Goal: Task Accomplishment & Management: Manage account settings

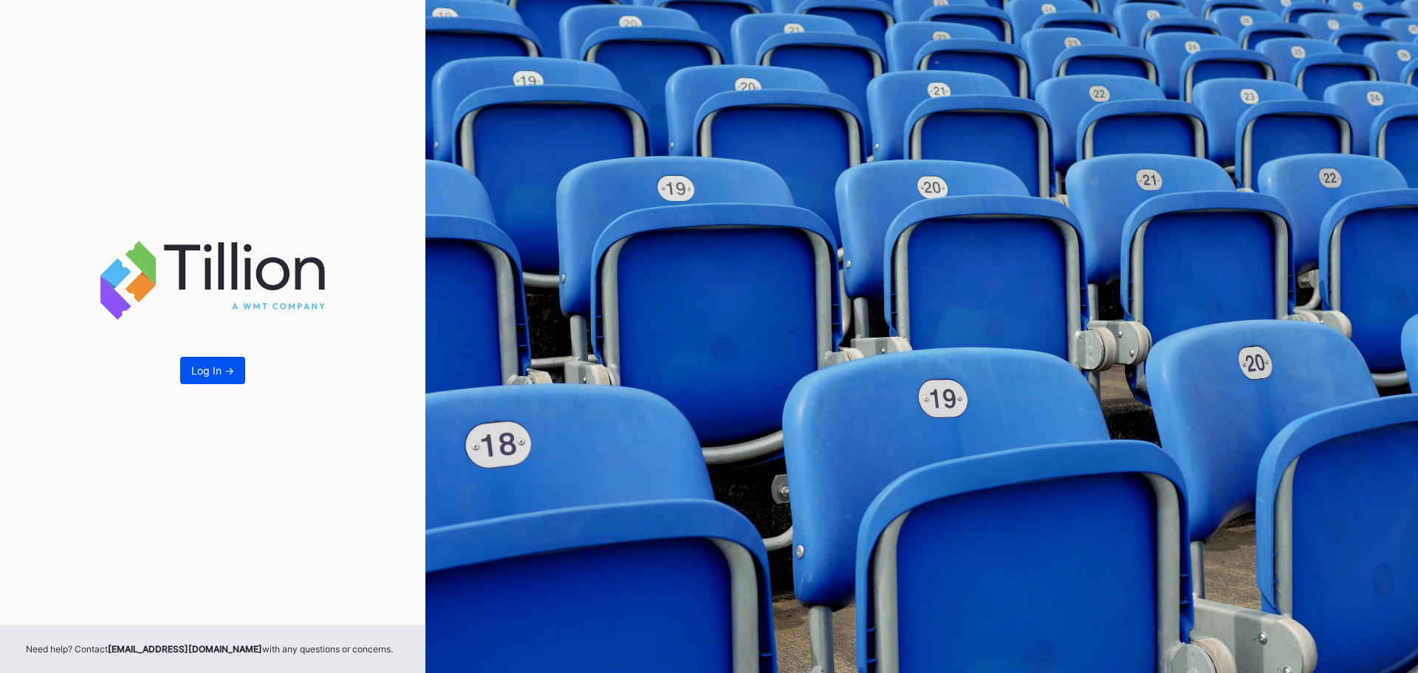
click at [211, 363] on button "Log In ->" at bounding box center [212, 370] width 65 height 27
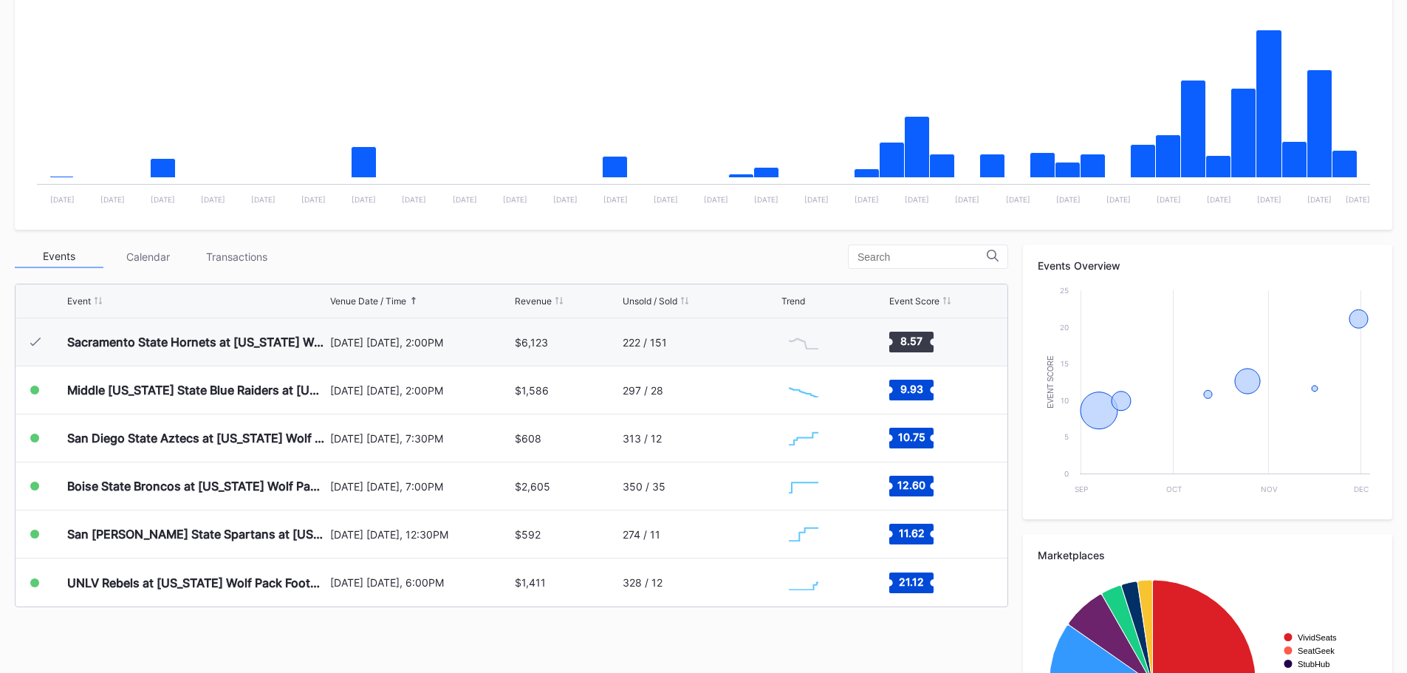
scroll to position [295, 0]
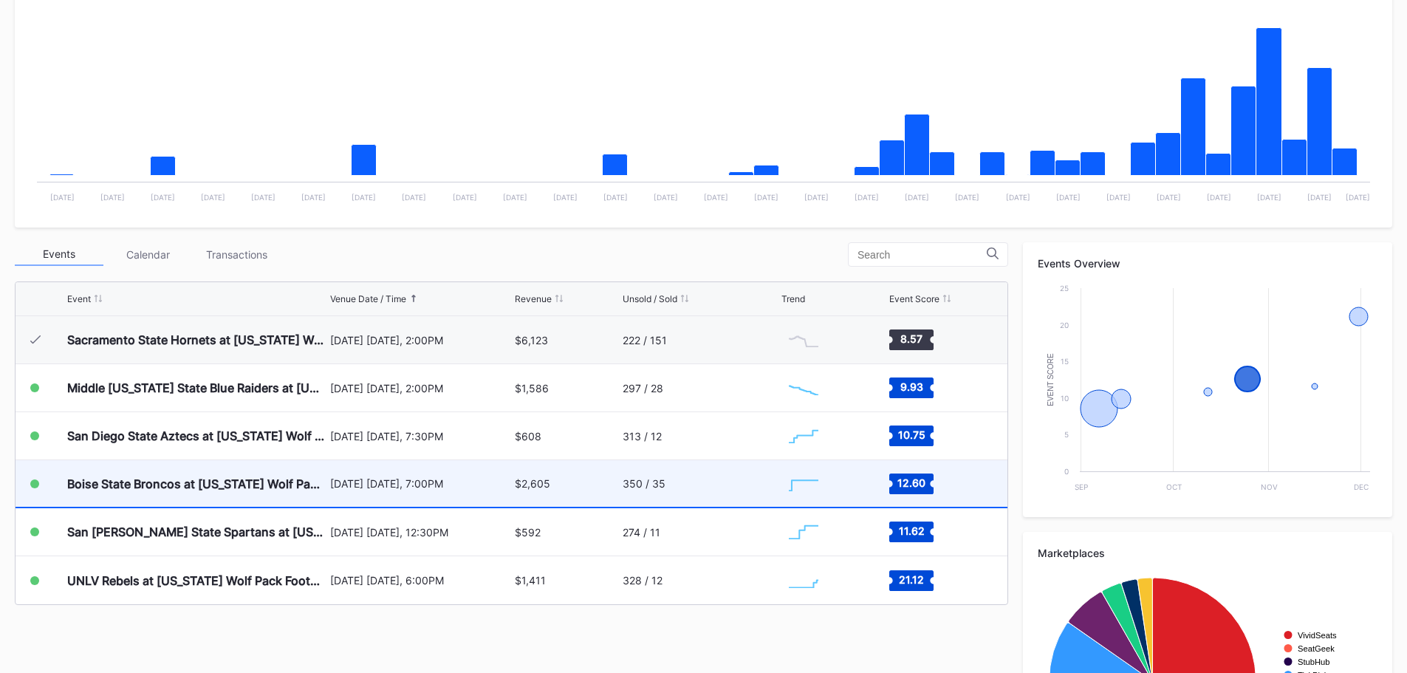
click at [231, 498] on div "Boise State Broncos at [US_STATE] Wolf Pack Football (Rescheduled from 10/25)" at bounding box center [196, 483] width 259 height 47
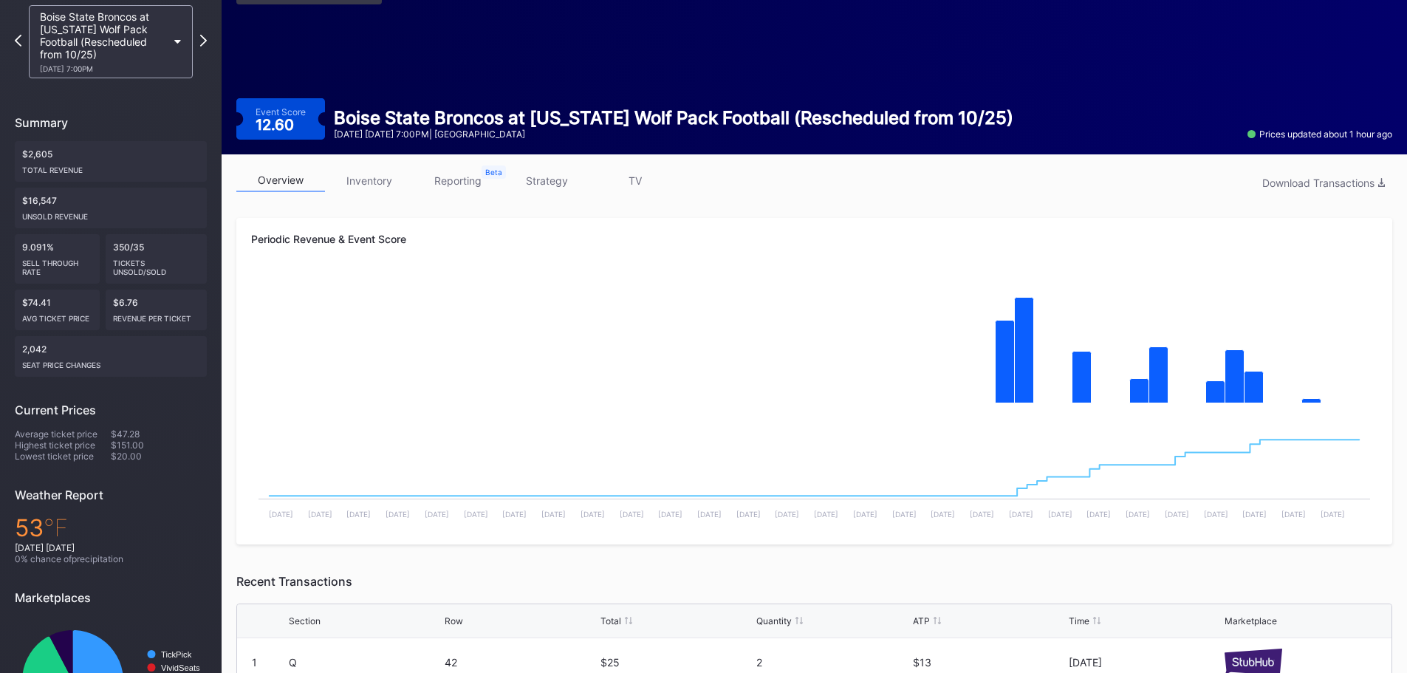
scroll to position [74, 0]
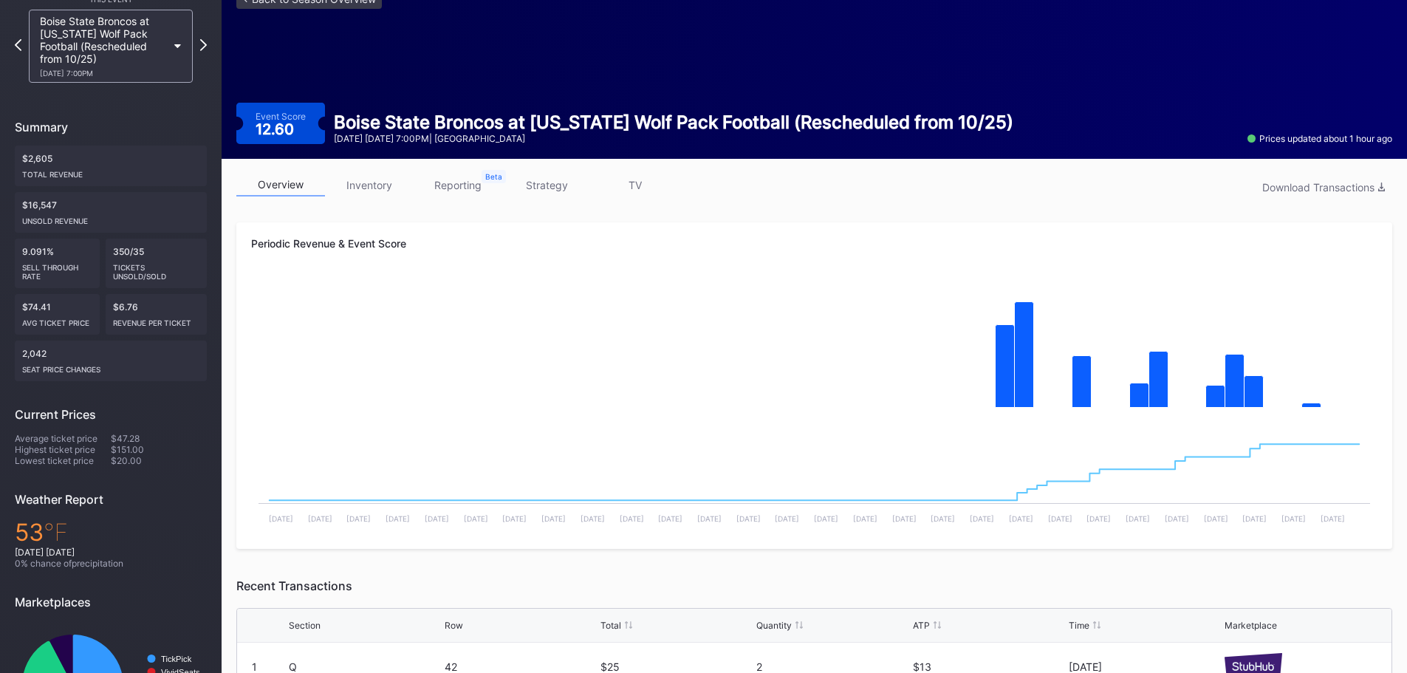
click at [390, 185] on link "inventory" at bounding box center [369, 185] width 89 height 23
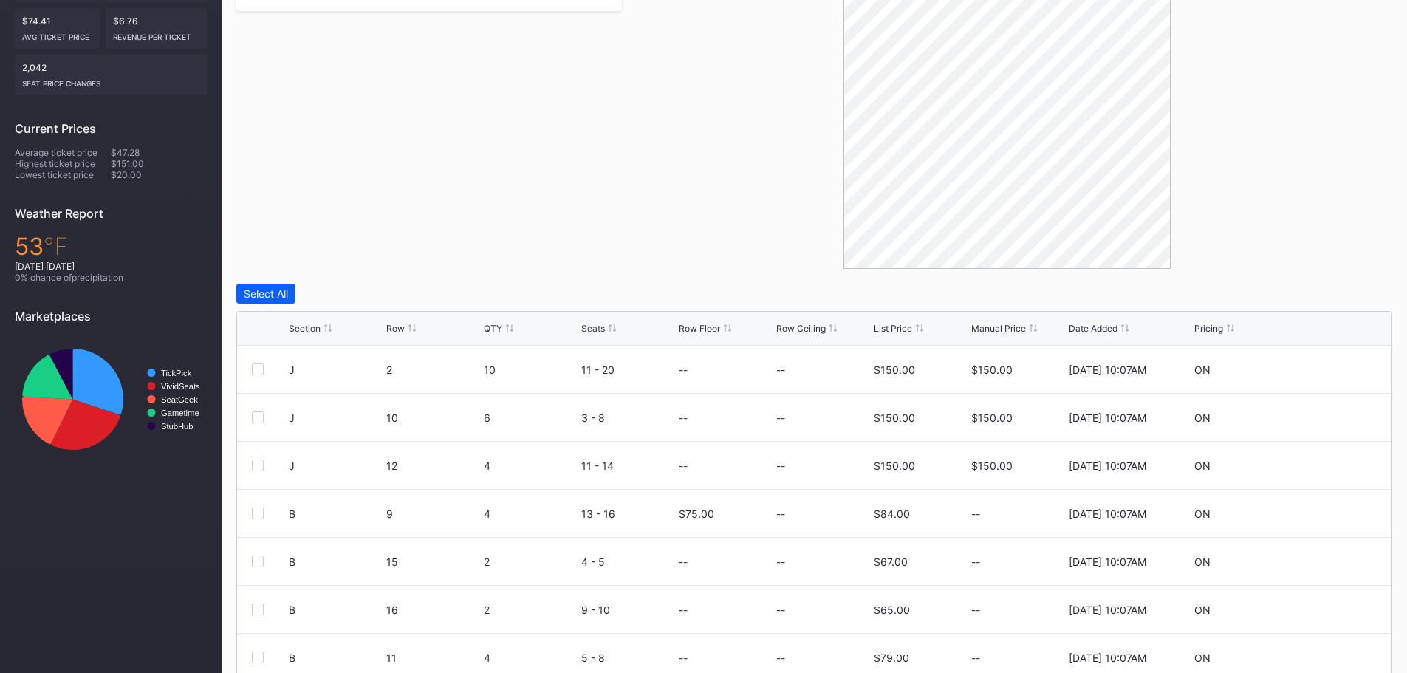
scroll to position [420, 0]
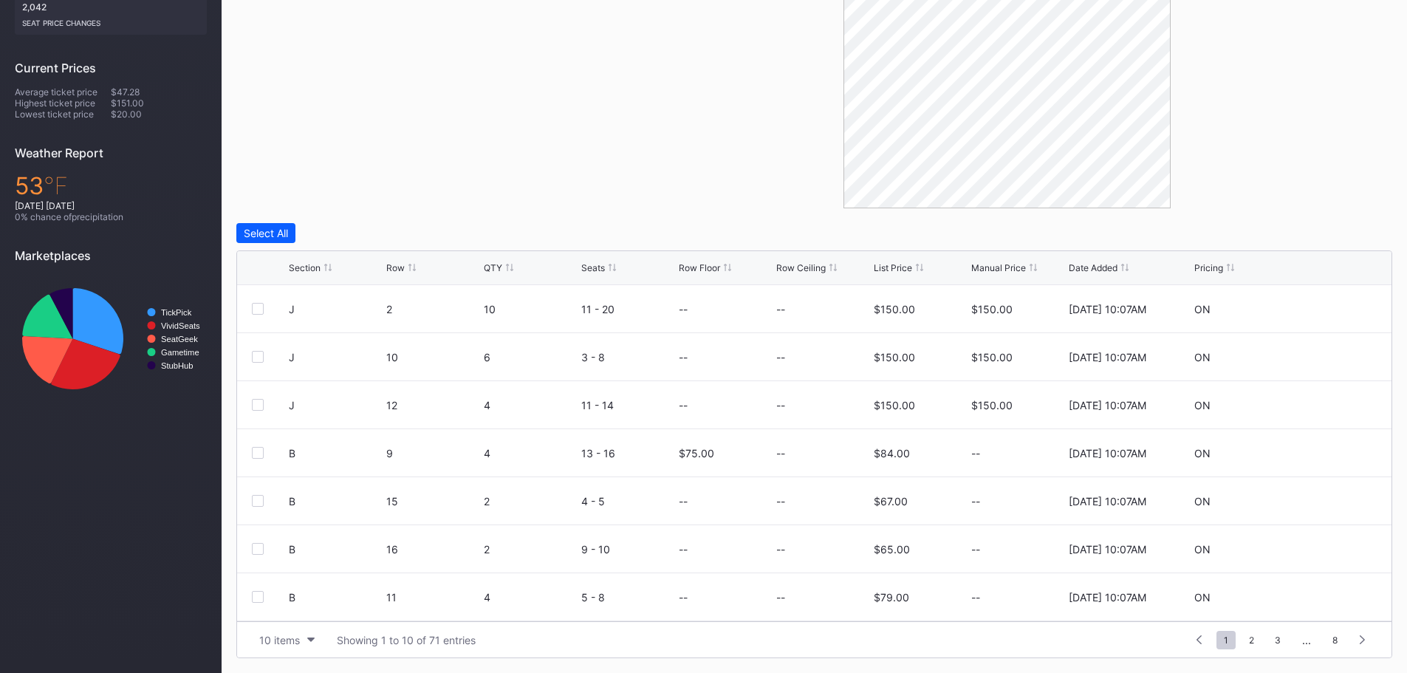
click at [704, 271] on div "Row Floor" at bounding box center [699, 267] width 41 height 11
click at [1326, 310] on icon at bounding box center [1331, 308] width 11 height 11
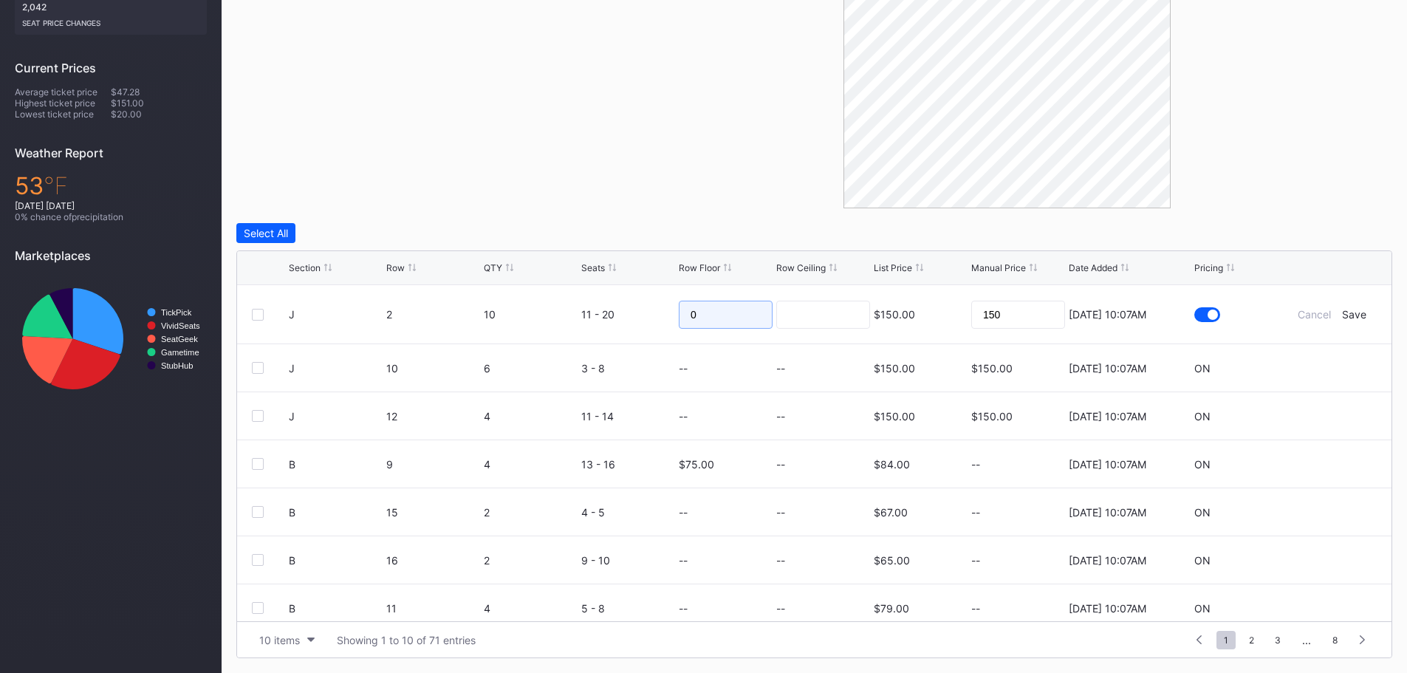
click at [731, 311] on input "0" at bounding box center [726, 315] width 94 height 28
drag, startPoint x: 715, startPoint y: 321, endPoint x: 667, endPoint y: 318, distance: 47.3
click at [667, 318] on form "J 2 10 11 - 20 0 $150.00 150 [DATE] 10:07AM Cancel Save" at bounding box center [833, 314] width 1088 height 58
type input "90"
click at [1342, 315] on div "Save" at bounding box center [1354, 314] width 24 height 13
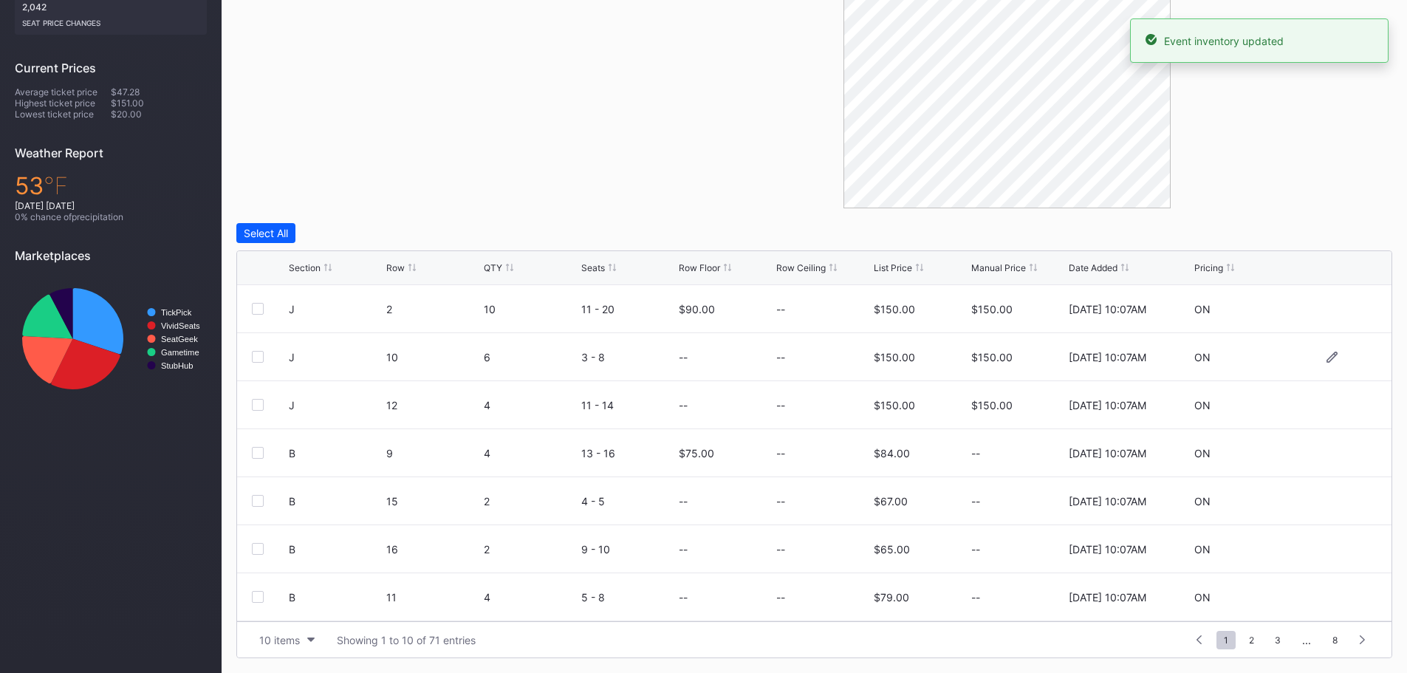
click at [1329, 362] on div at bounding box center [1332, 356] width 89 height 11
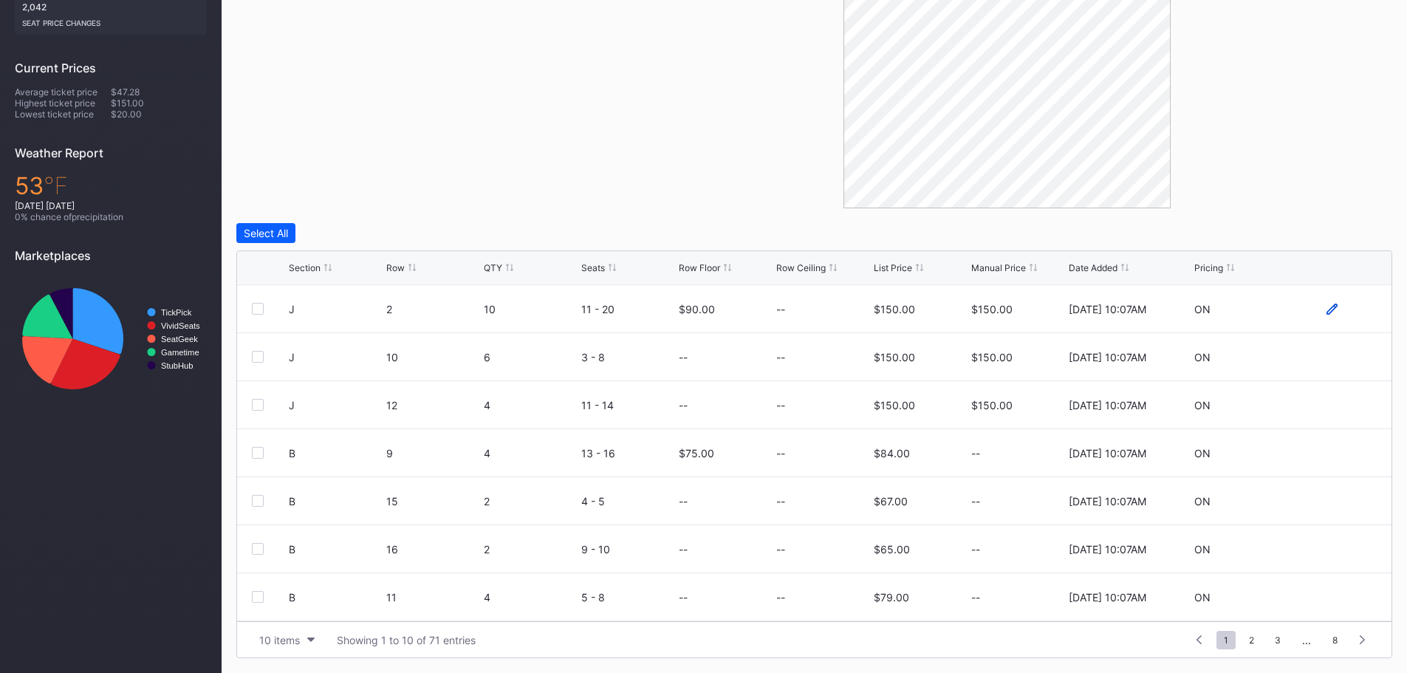
click at [1326, 311] on icon at bounding box center [1331, 308] width 11 height 11
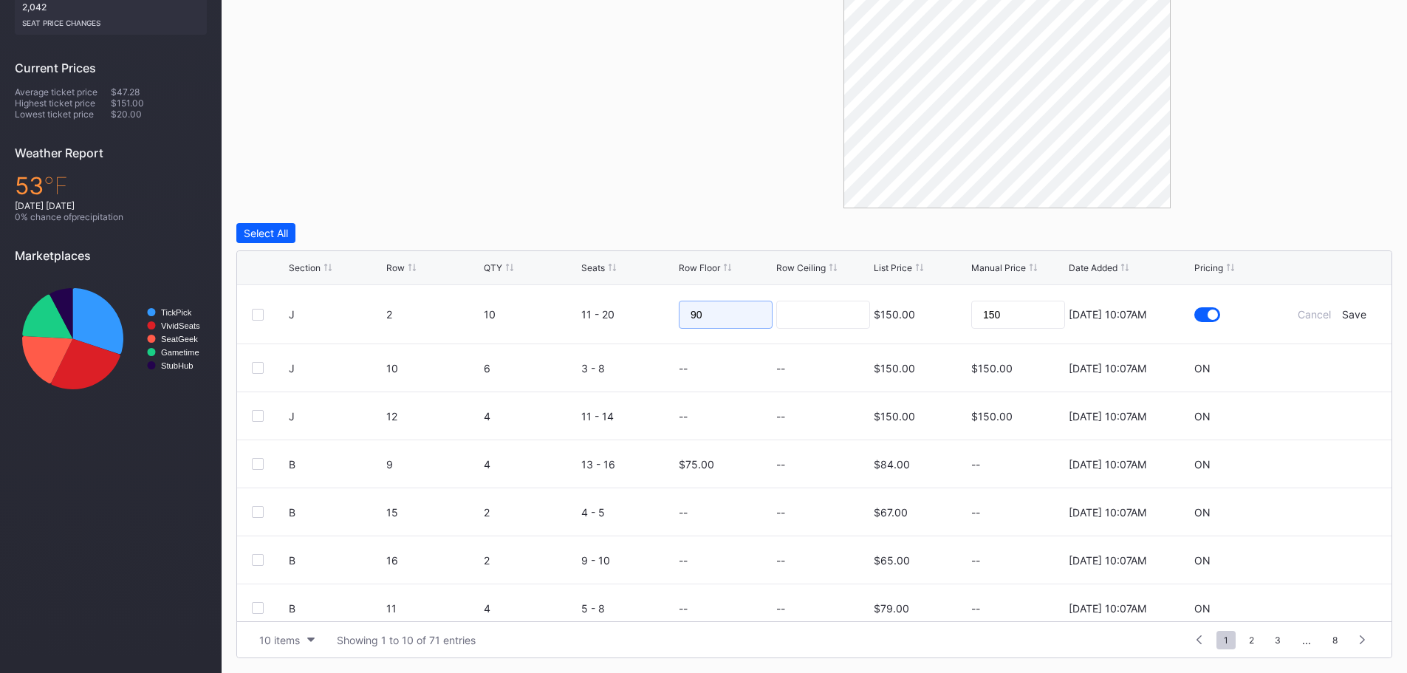
drag, startPoint x: 677, startPoint y: 317, endPoint x: 656, endPoint y: 317, distance: 21.4
click at [656, 317] on form "J 2 10 11 - 20 90 $150.00 150 [DATE] 10:07AM Cancel Save" at bounding box center [833, 314] width 1088 height 58
type input "75"
click at [1348, 315] on div "Save" at bounding box center [1354, 314] width 24 height 13
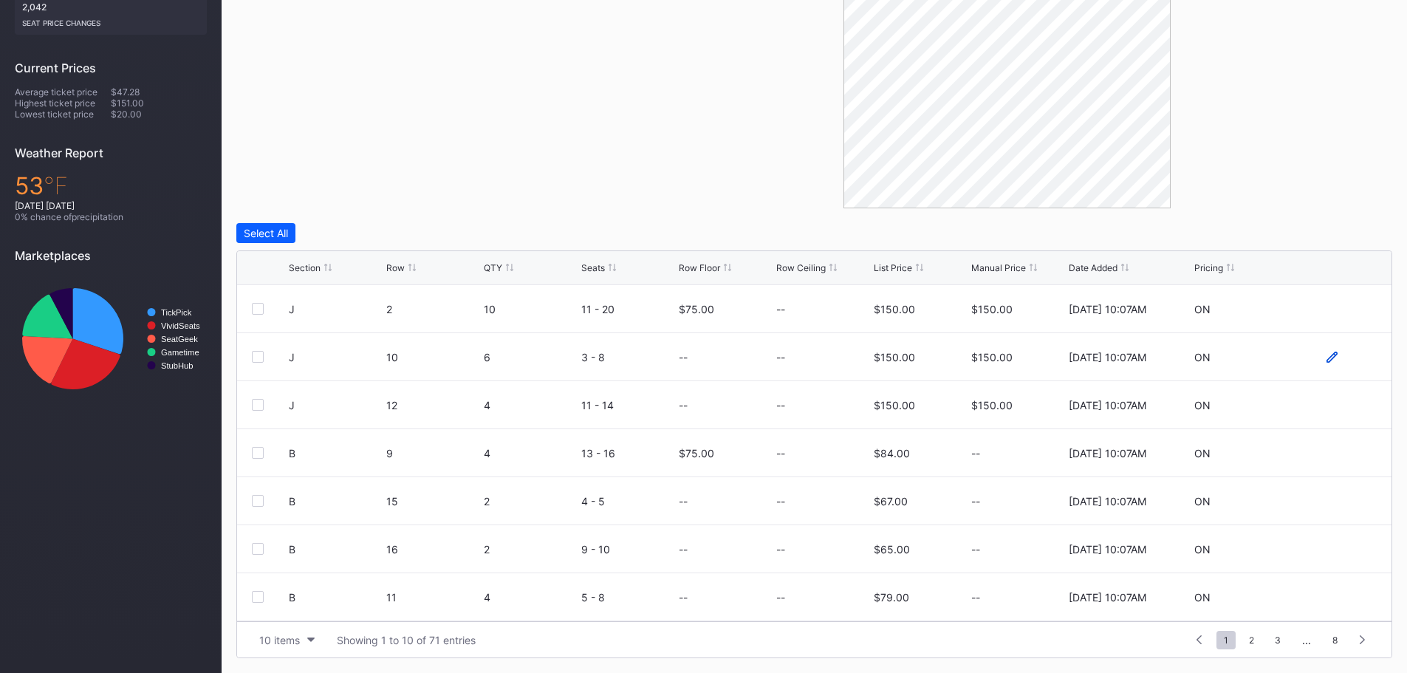
click at [1326, 354] on icon at bounding box center [1331, 356] width 11 height 11
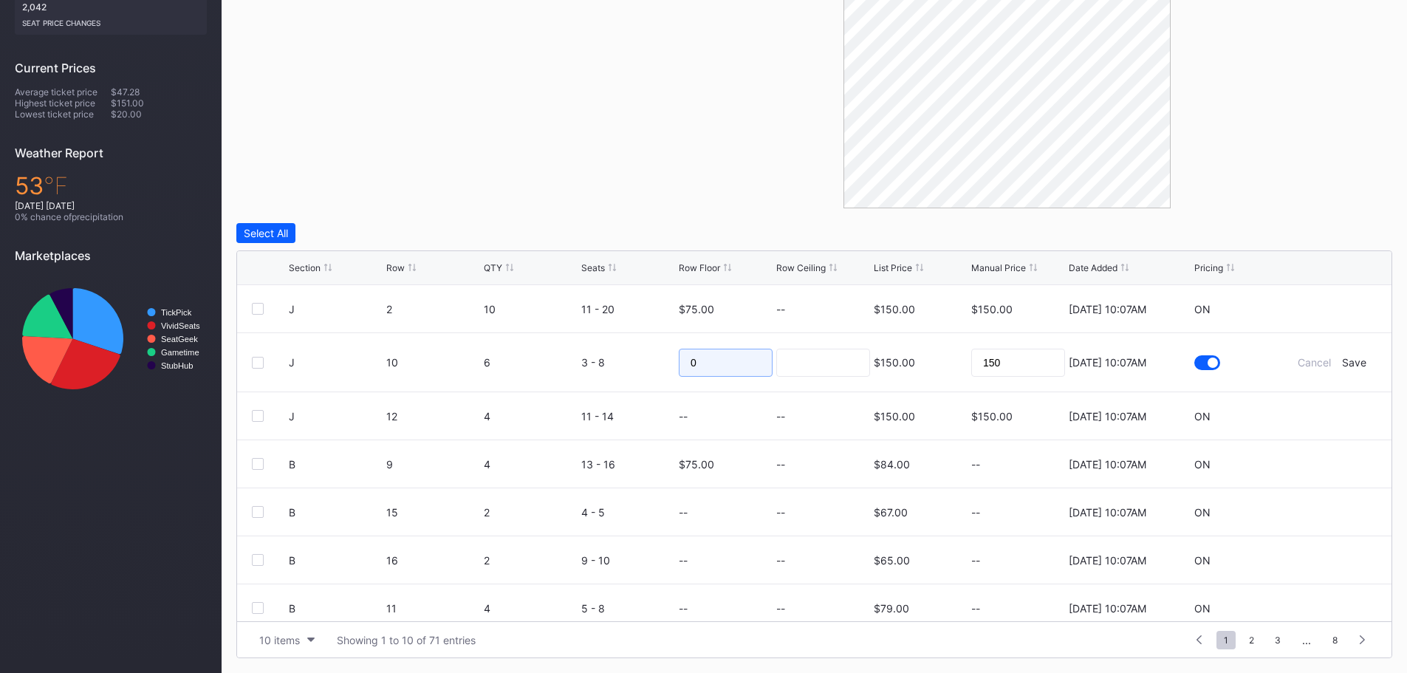
click at [682, 365] on input "0" at bounding box center [726, 363] width 94 height 28
drag, startPoint x: 704, startPoint y: 368, endPoint x: 666, endPoint y: 365, distance: 37.8
click at [666, 365] on form "J 10 6 3 - 8 0 $150.00 150 [DATE] 10:07AM Cancel Save" at bounding box center [833, 362] width 1088 height 58
type input "75"
click at [1342, 363] on div "Save" at bounding box center [1354, 362] width 24 height 13
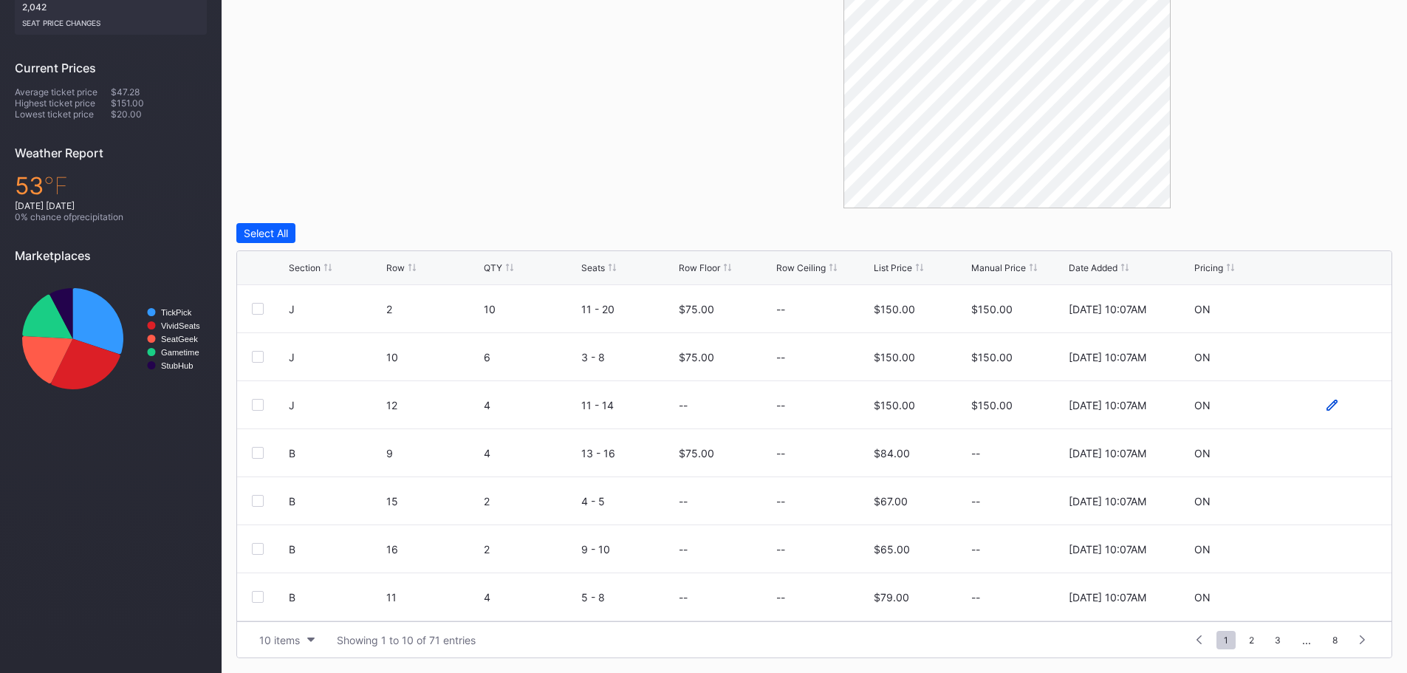
click at [1326, 405] on icon at bounding box center [1331, 404] width 11 height 11
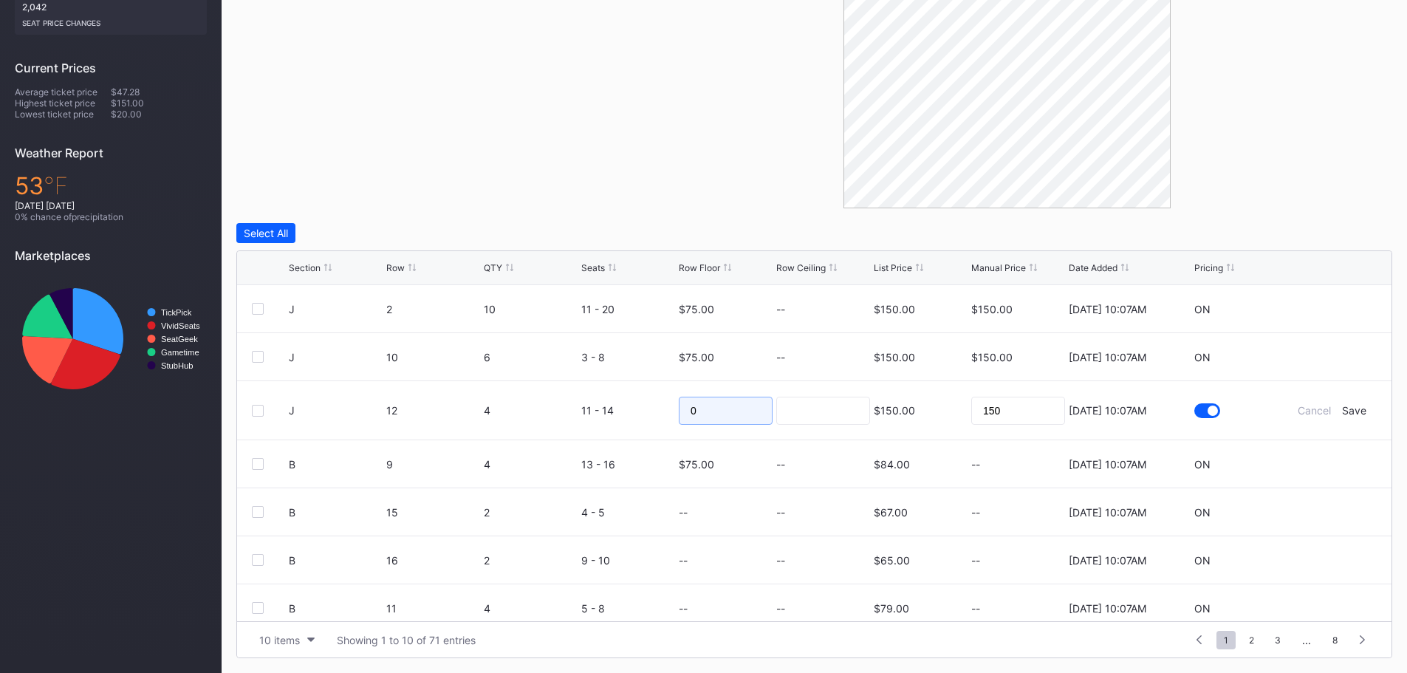
drag, startPoint x: 691, startPoint y: 403, endPoint x: 594, endPoint y: 394, distance: 97.1
click at [594, 394] on form "J 12 4 11 - 14 0 $150.00 150 [DATE] 10:07AM Cancel Save" at bounding box center [833, 410] width 1088 height 58
type input "75"
click at [1342, 408] on div "Save" at bounding box center [1354, 410] width 24 height 13
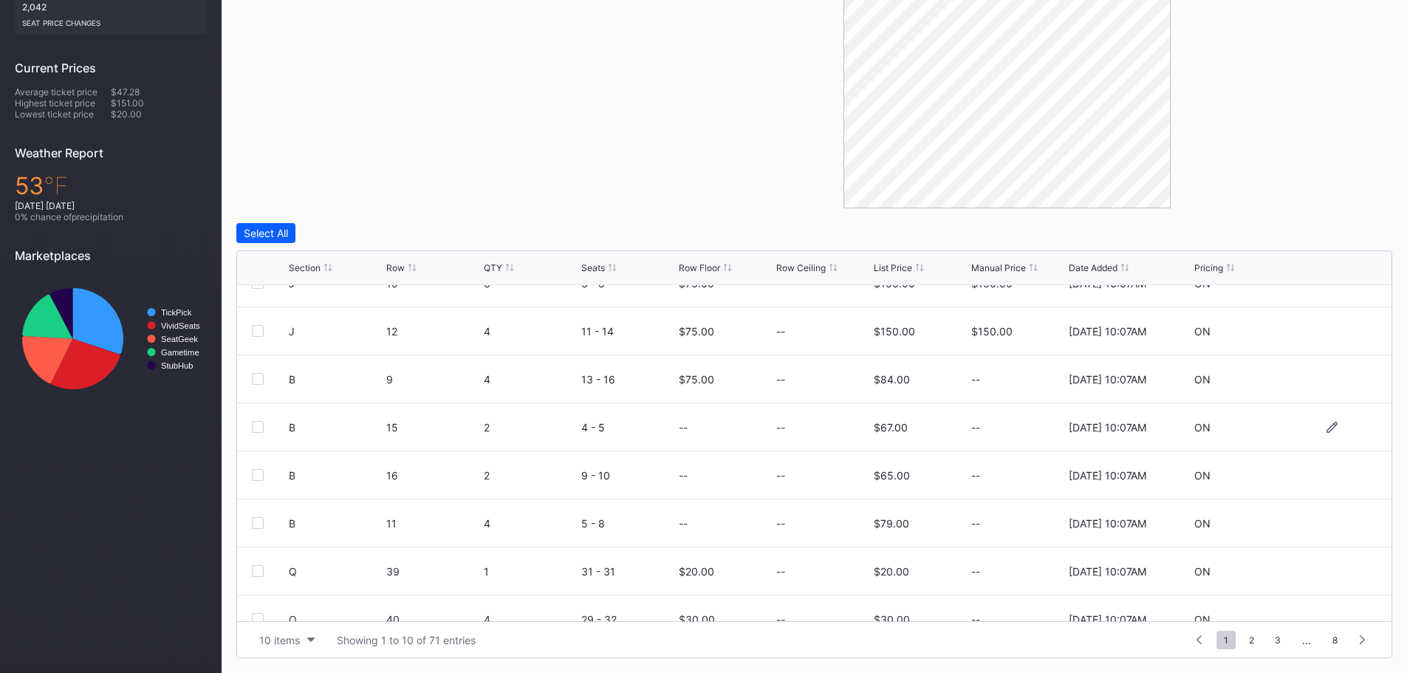
scroll to position [144, 0]
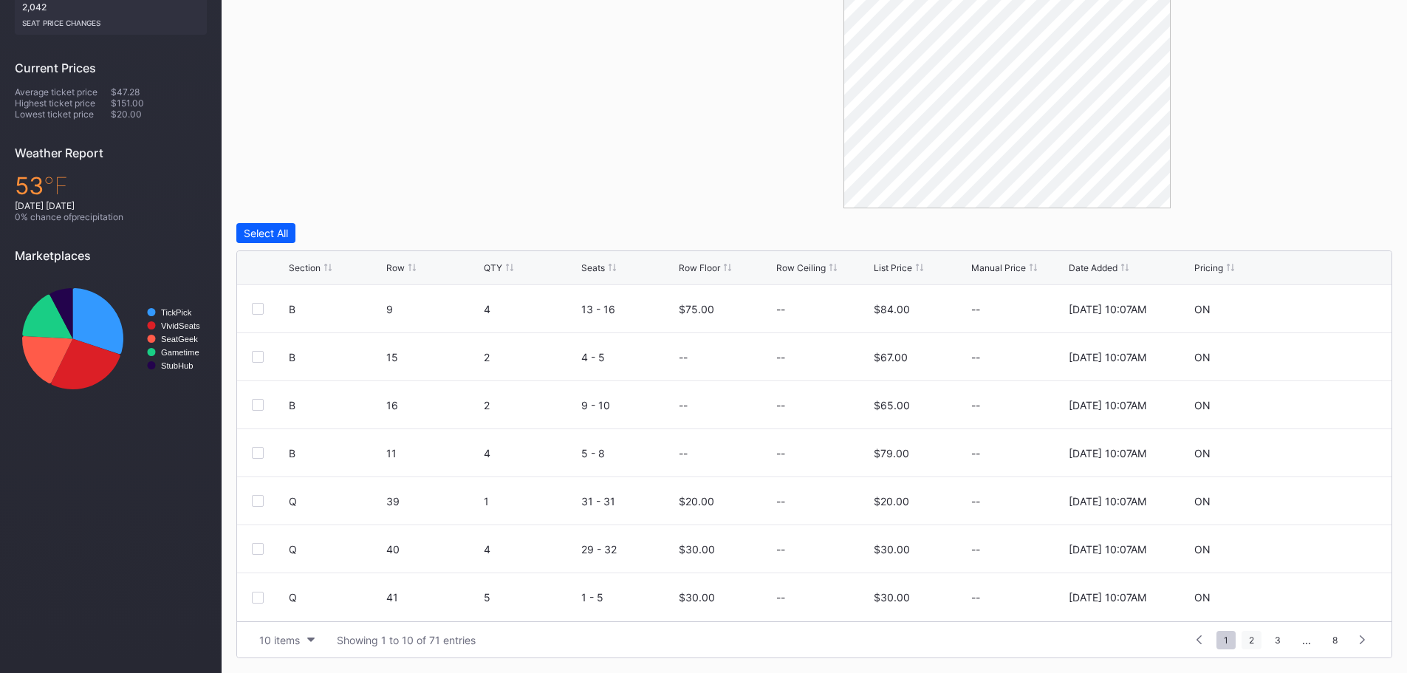
click at [1255, 638] on span "2" at bounding box center [1251, 640] width 20 height 18
click at [1255, 644] on span "3" at bounding box center [1250, 640] width 21 height 18
click at [1326, 409] on icon at bounding box center [1331, 404] width 11 height 11
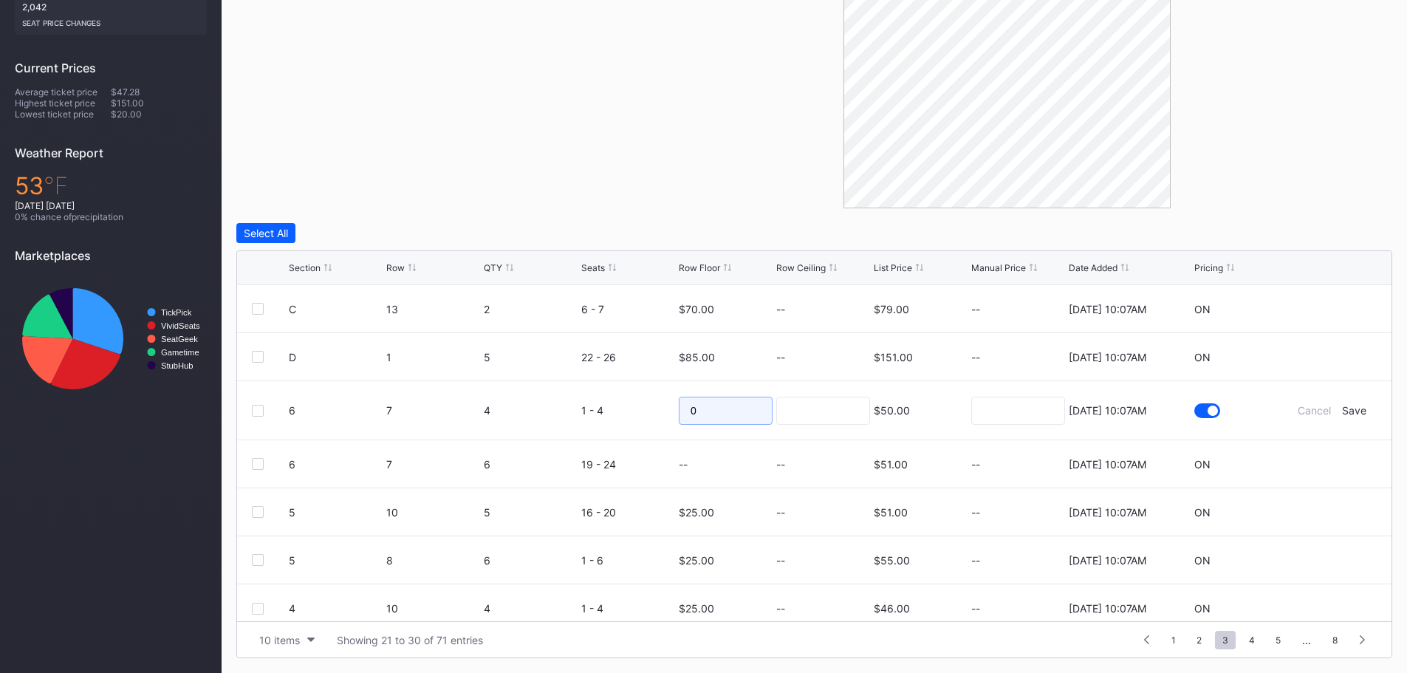
drag, startPoint x: 704, startPoint y: 413, endPoint x: 658, endPoint y: 404, distance: 46.6
click at [658, 404] on form "6 7 4 1 - 4 0 $50.00 [DATE] 10:07AM Cancel Save" at bounding box center [833, 410] width 1088 height 58
type input "25"
click at [1343, 408] on div "Save" at bounding box center [1354, 410] width 24 height 13
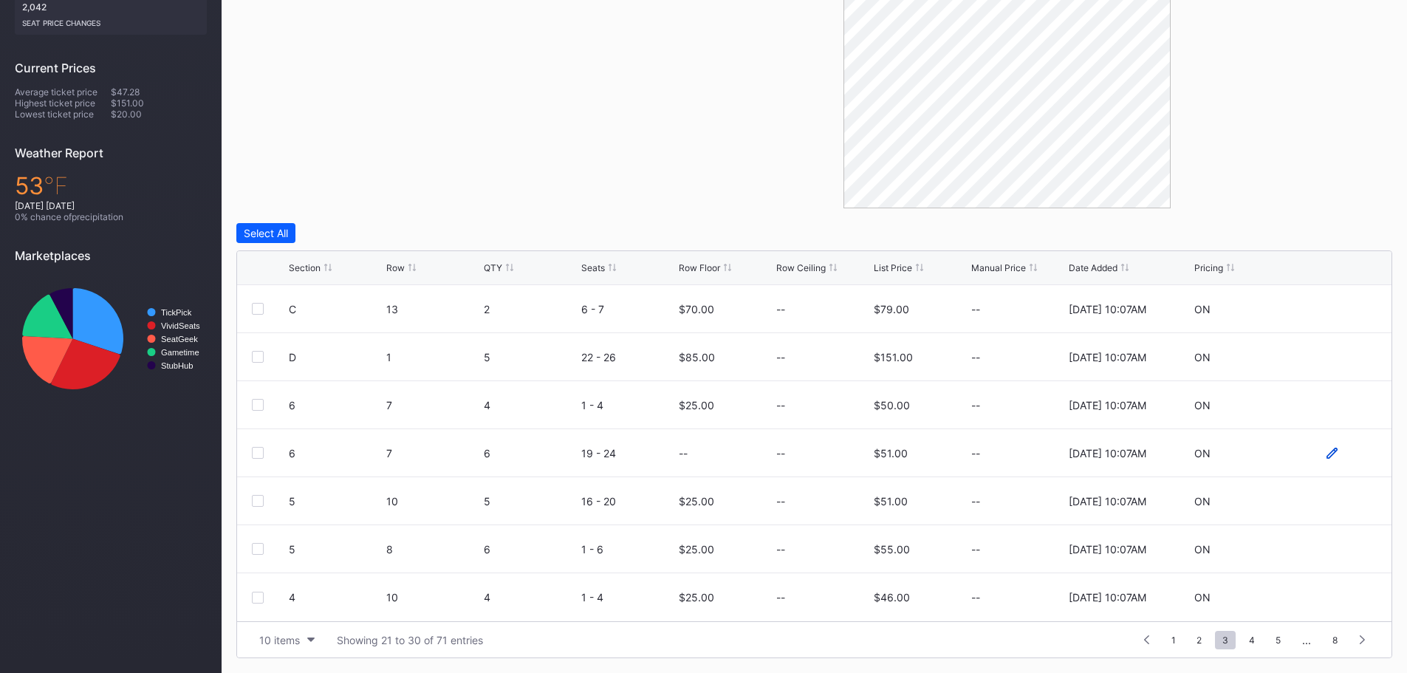
click at [1326, 455] on icon at bounding box center [1331, 452] width 11 height 11
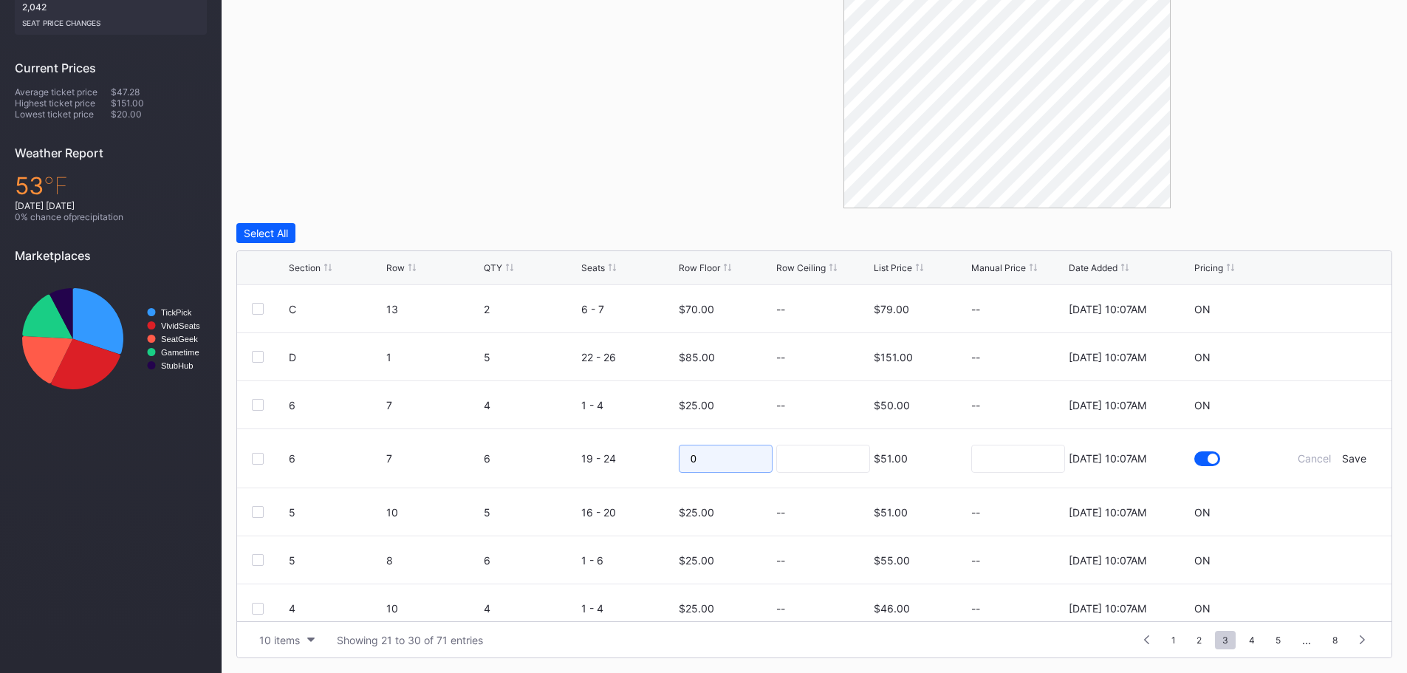
drag, startPoint x: 699, startPoint y: 460, endPoint x: 678, endPoint y: 459, distance: 21.4
click at [679, 459] on input "0" at bounding box center [726, 458] width 94 height 28
type input "25"
click at [826, 452] on input at bounding box center [823, 458] width 94 height 28
click at [1342, 459] on div "Save" at bounding box center [1354, 458] width 24 height 13
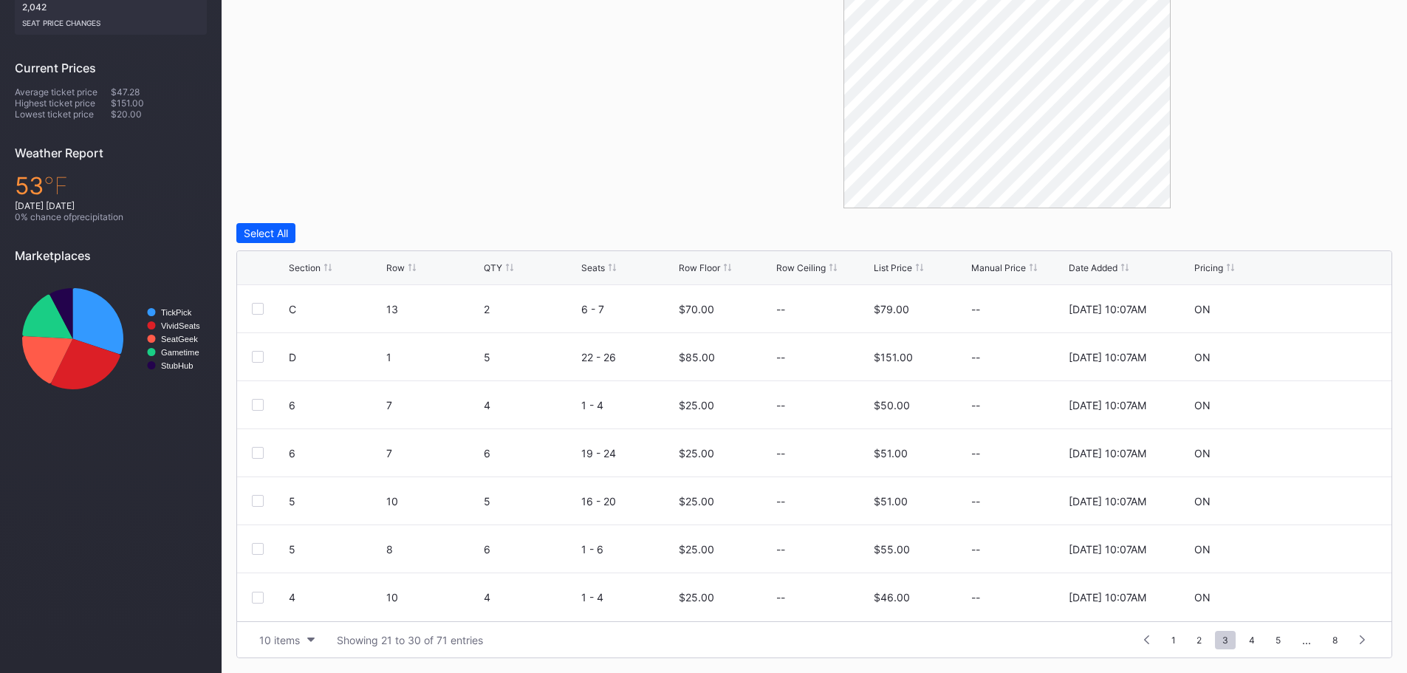
click at [698, 270] on div "Row Floor" at bounding box center [699, 267] width 41 height 11
click at [1252, 641] on span "4" at bounding box center [1251, 640] width 21 height 18
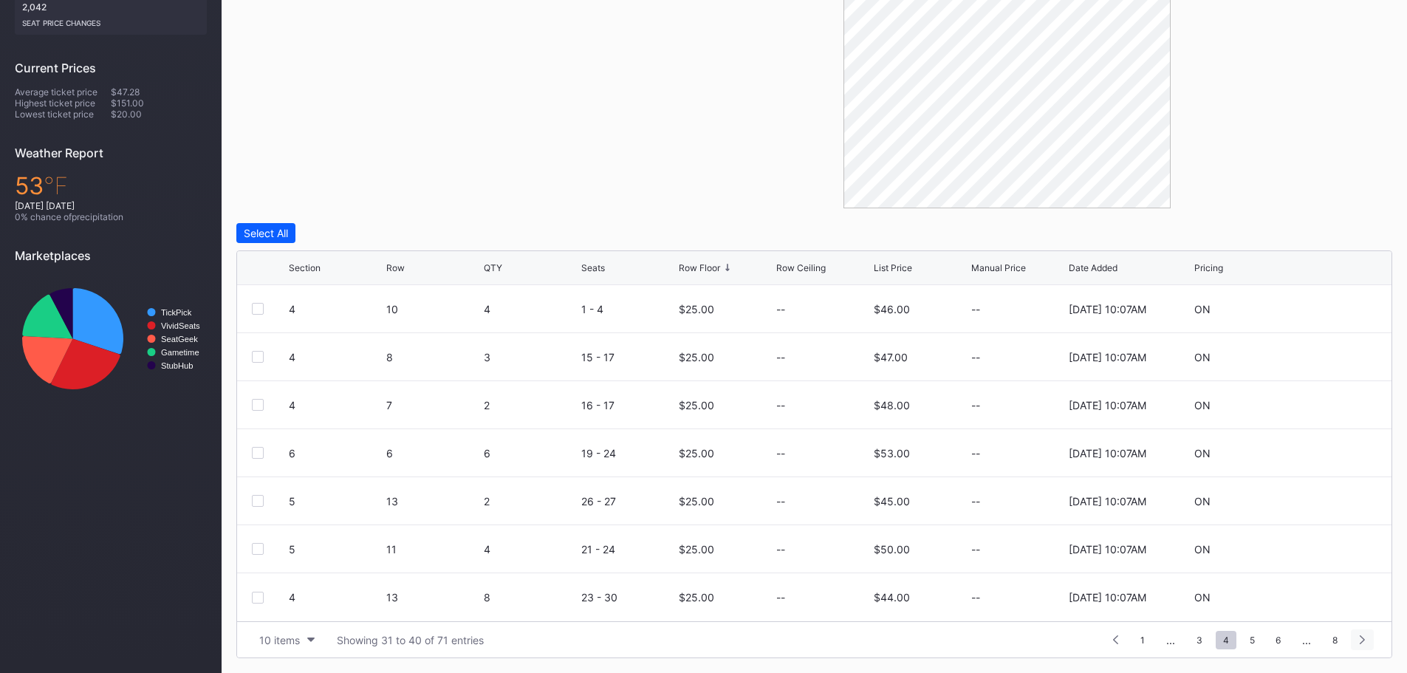
click at [1359, 639] on div at bounding box center [1361, 639] width 23 height 21
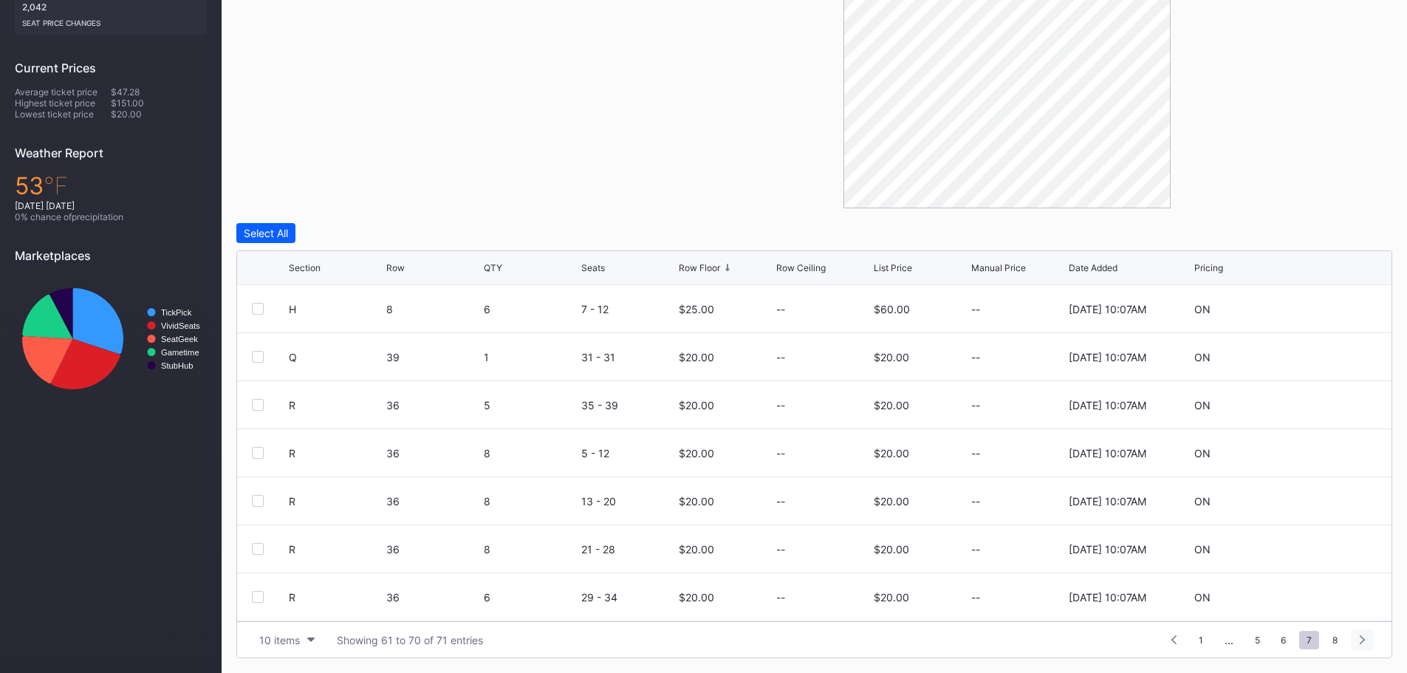
scroll to position [165, 0]
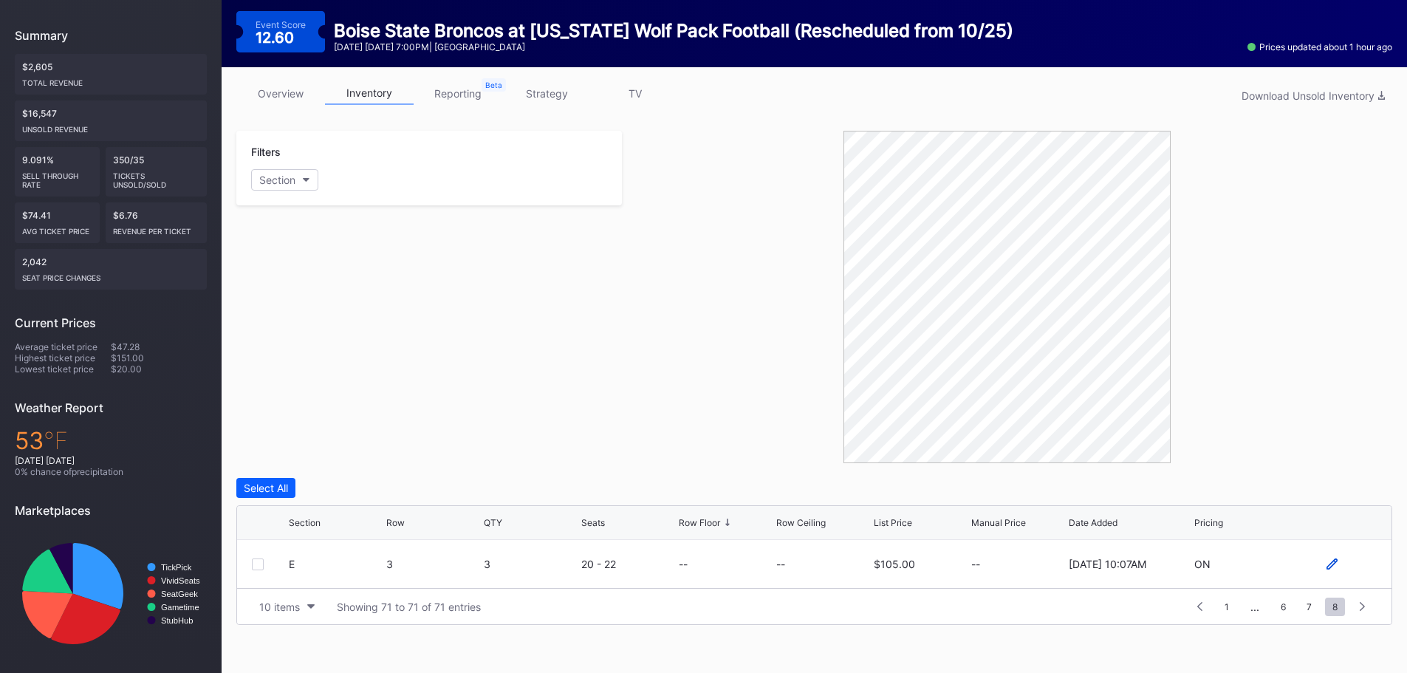
click at [1334, 563] on icon at bounding box center [1331, 563] width 11 height 11
click at [718, 581] on input "0" at bounding box center [726, 569] width 94 height 28
type input "75"
click at [1355, 566] on div "Save" at bounding box center [1354, 569] width 24 height 13
click at [1226, 609] on span "1" at bounding box center [1226, 606] width 19 height 18
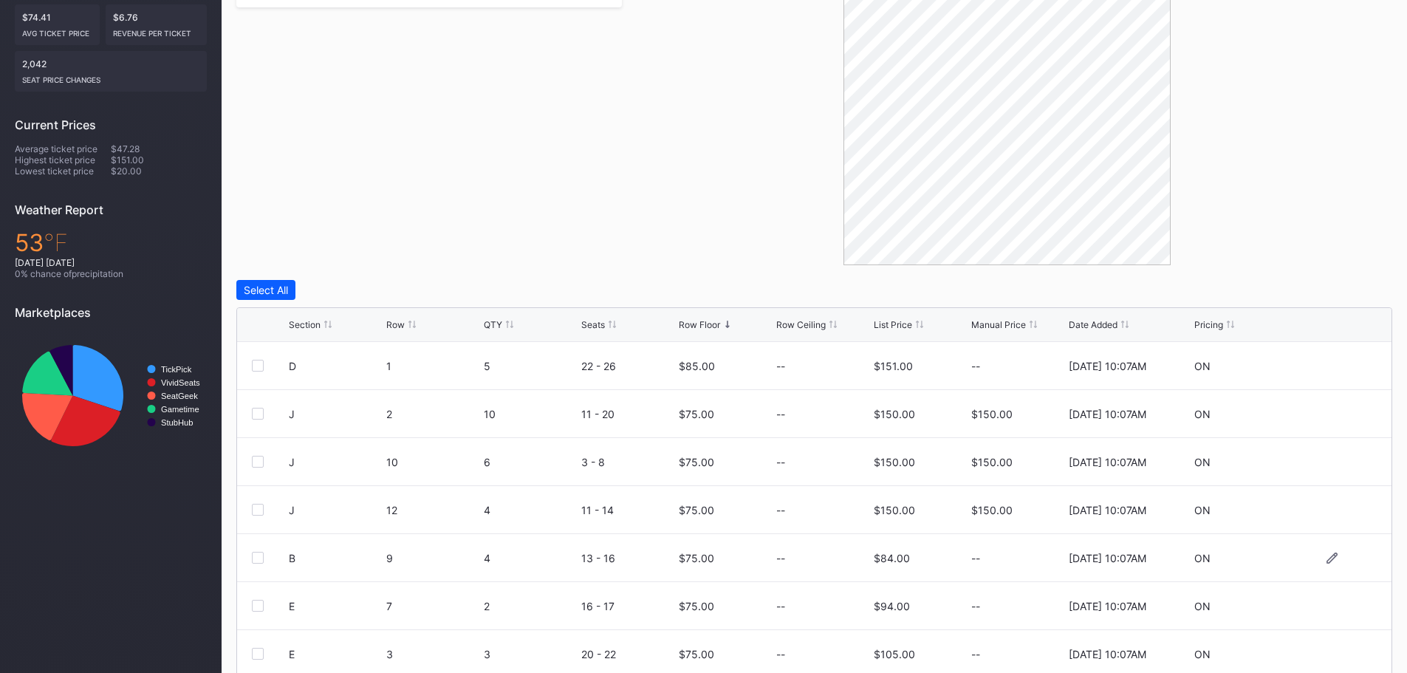
scroll to position [420, 0]
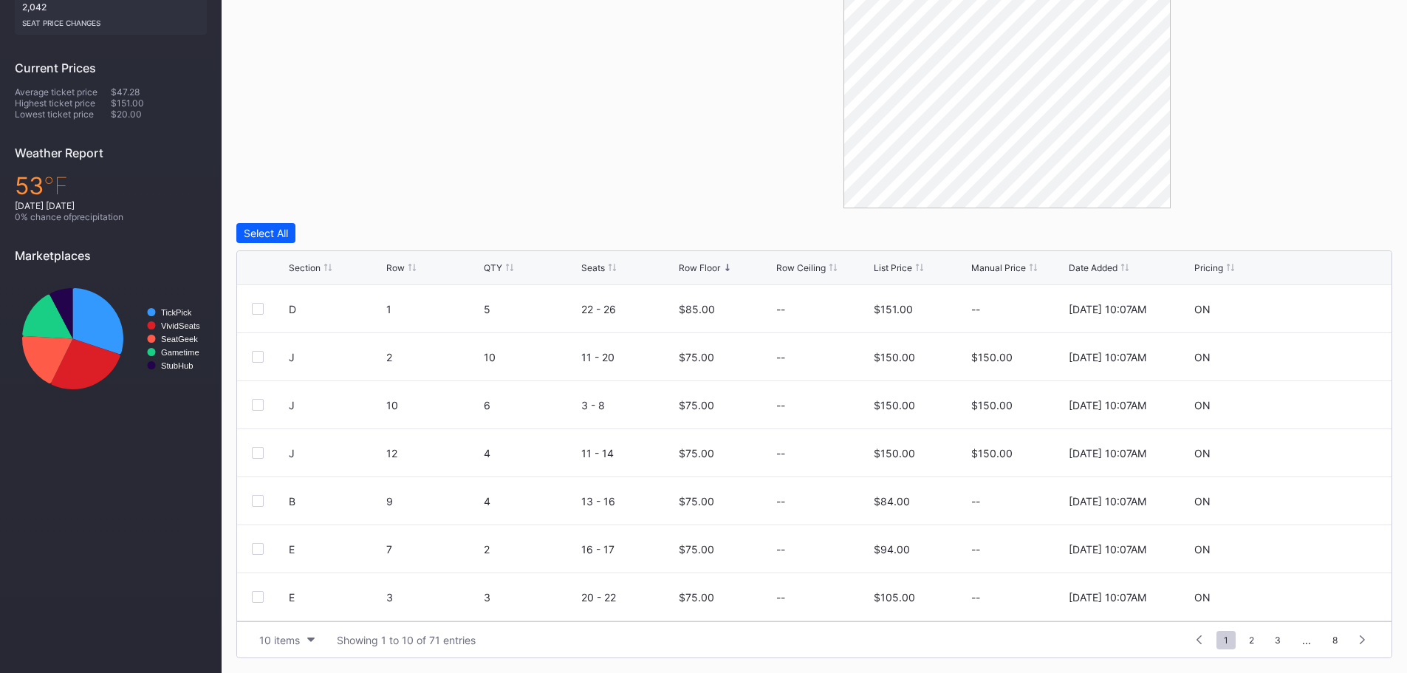
click at [704, 267] on div "Row Floor" at bounding box center [699, 267] width 41 height 11
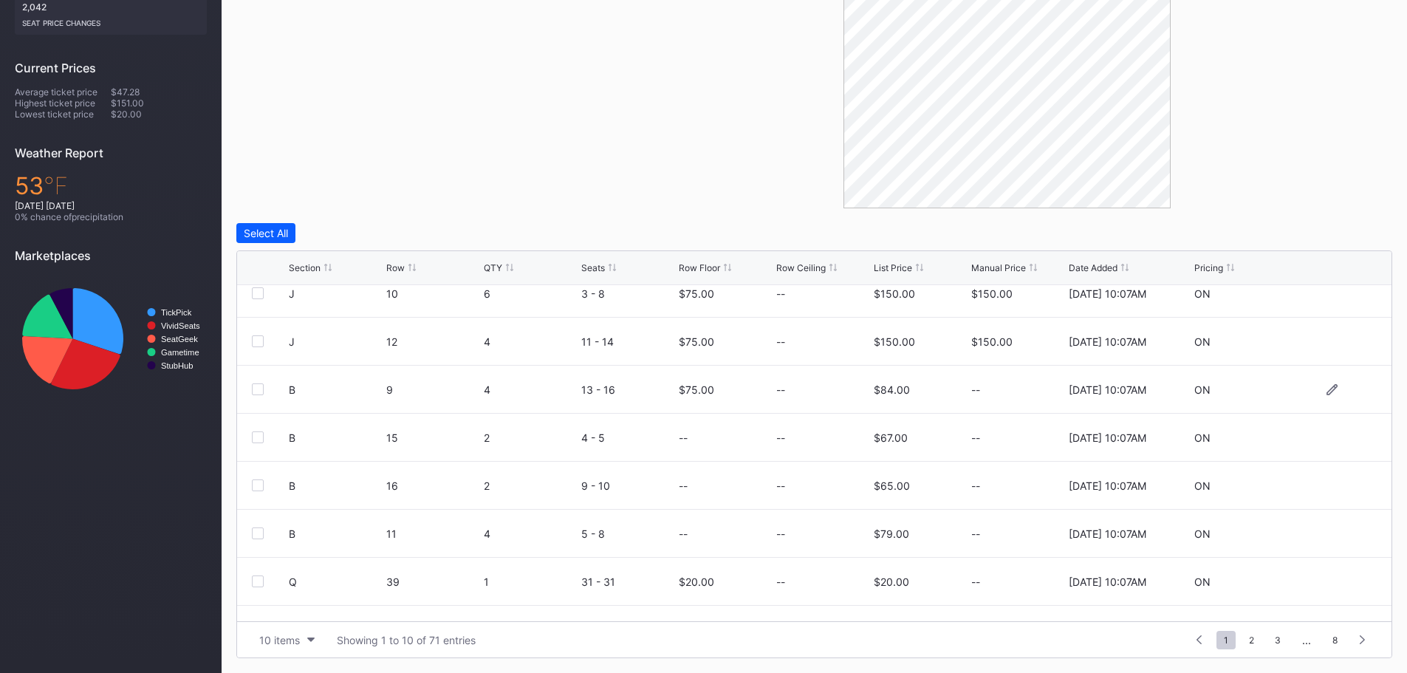
scroll to position [144, 0]
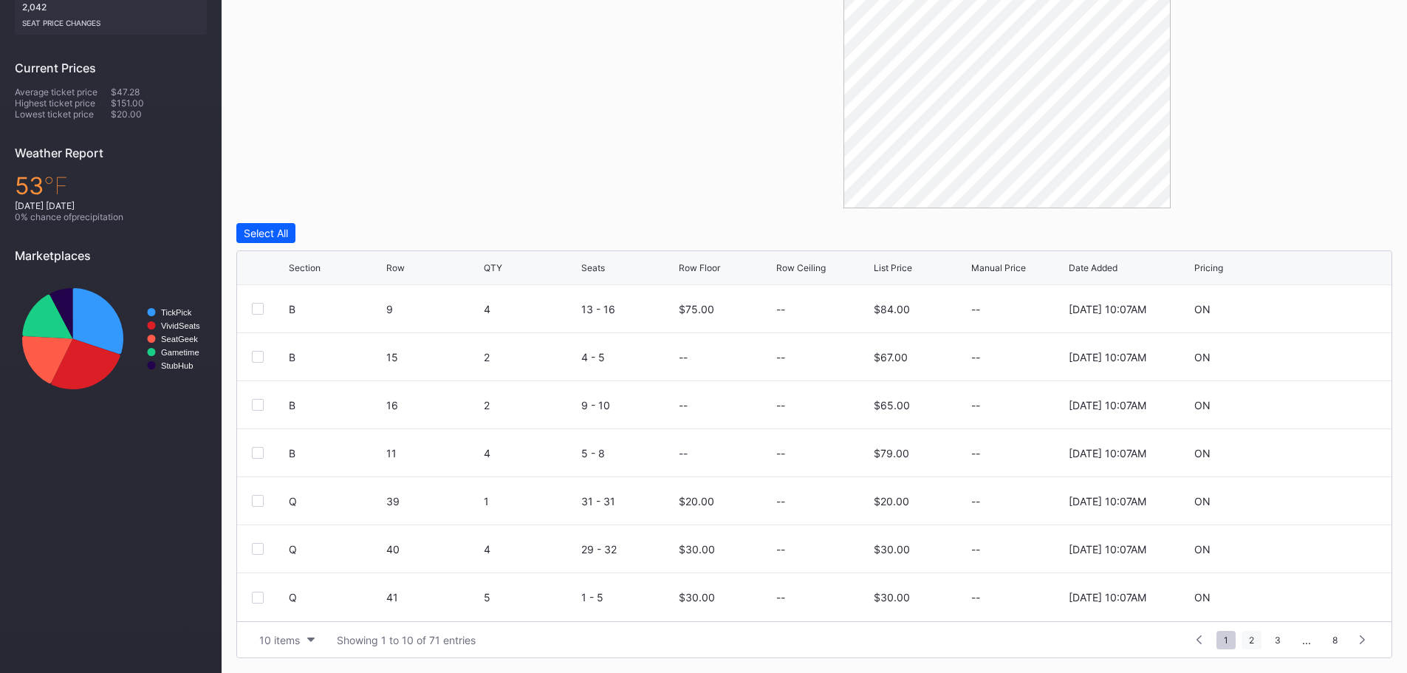
click at [1249, 645] on span "2" at bounding box center [1251, 640] width 20 height 18
click at [1247, 639] on span "3" at bounding box center [1250, 640] width 21 height 18
click at [1253, 644] on span "4" at bounding box center [1251, 640] width 21 height 18
click at [1256, 637] on span "5" at bounding box center [1252, 640] width 20 height 18
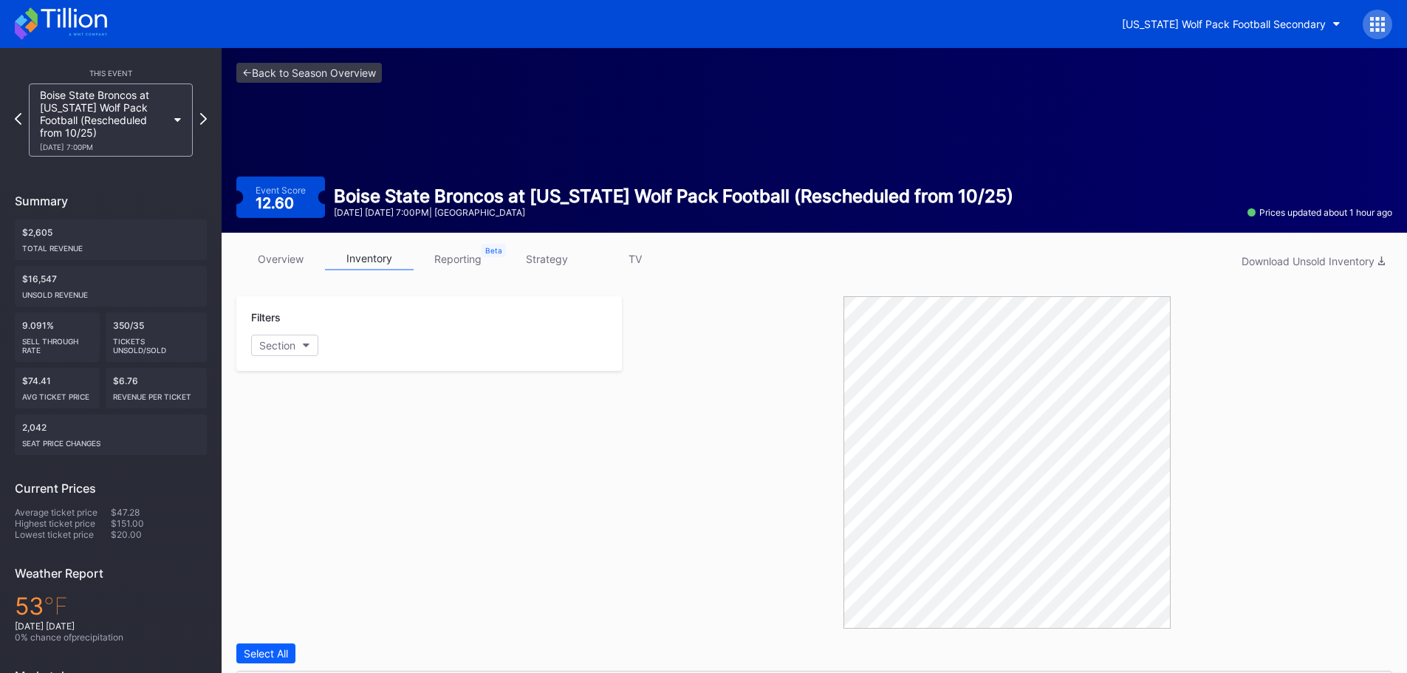
click at [86, 13] on icon at bounding box center [61, 23] width 92 height 32
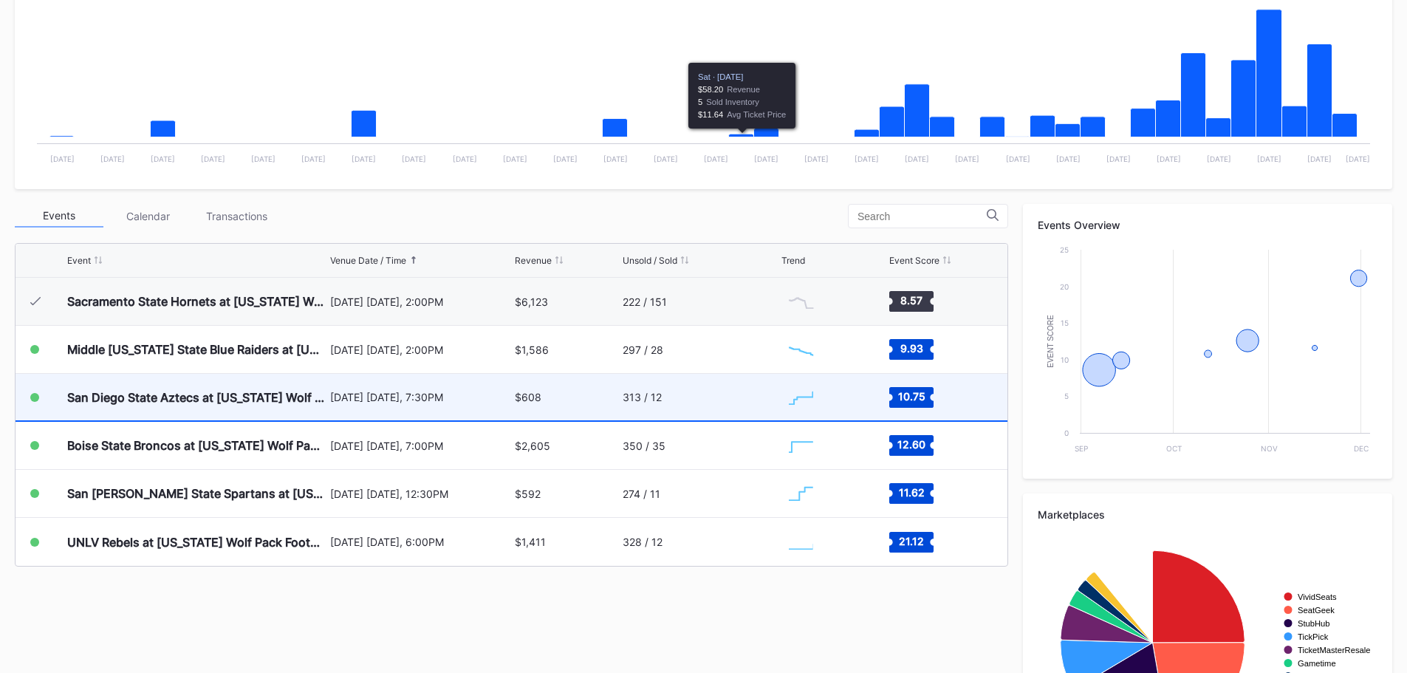
scroll to position [369, 0]
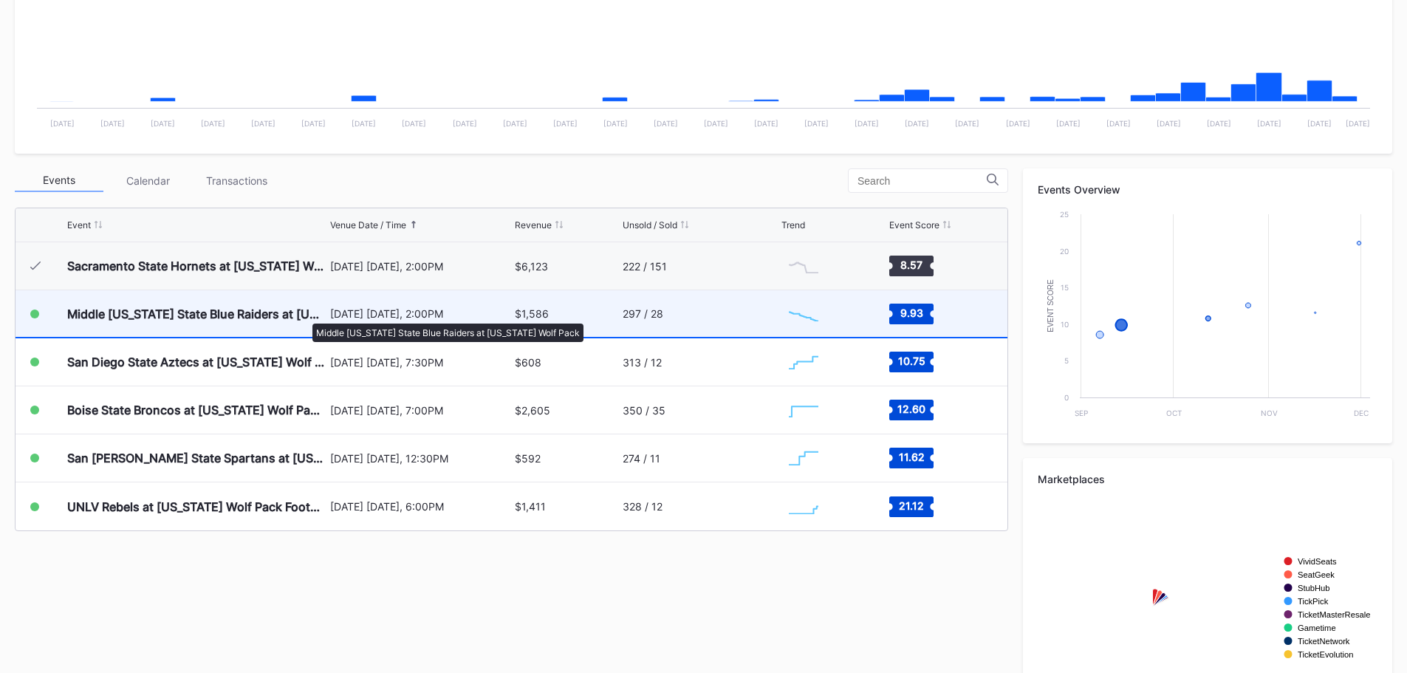
click at [305, 316] on div "Middle [US_STATE] State Blue Raiders at [US_STATE] Wolf Pack" at bounding box center [196, 313] width 259 height 15
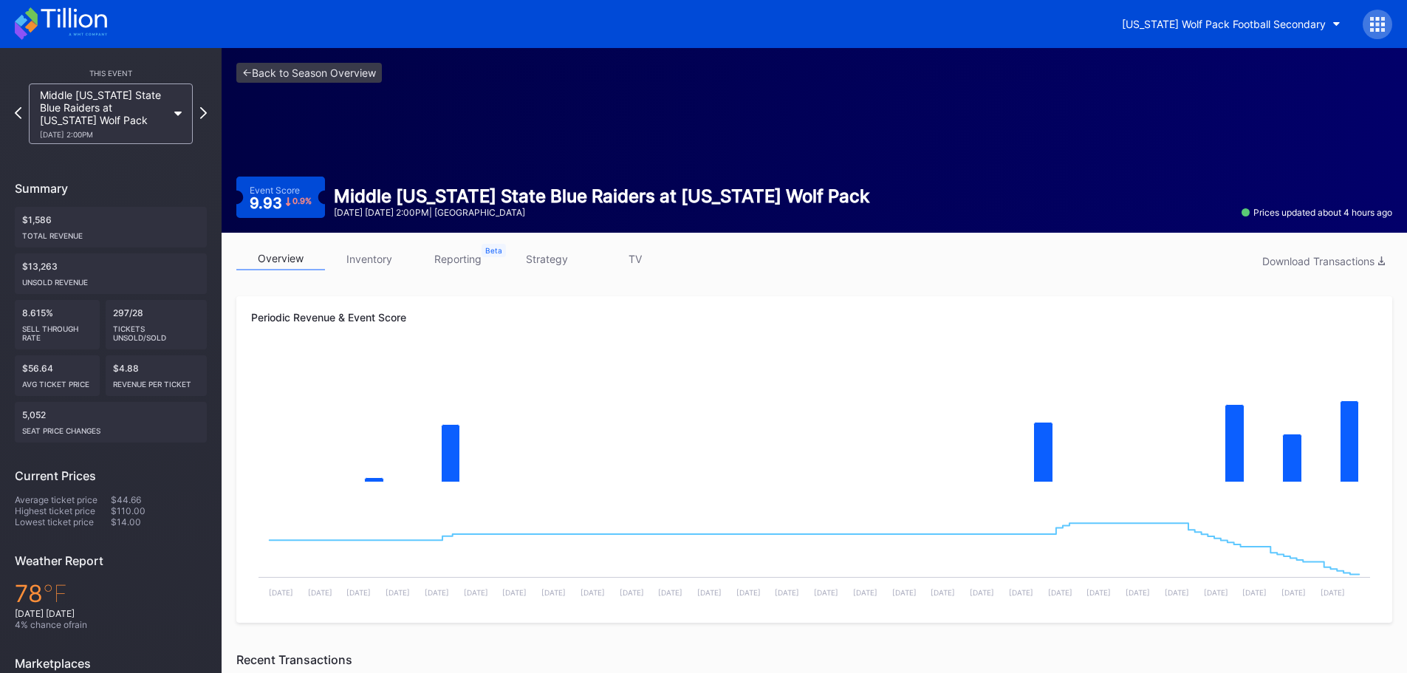
click at [354, 256] on link "inventory" at bounding box center [369, 258] width 89 height 23
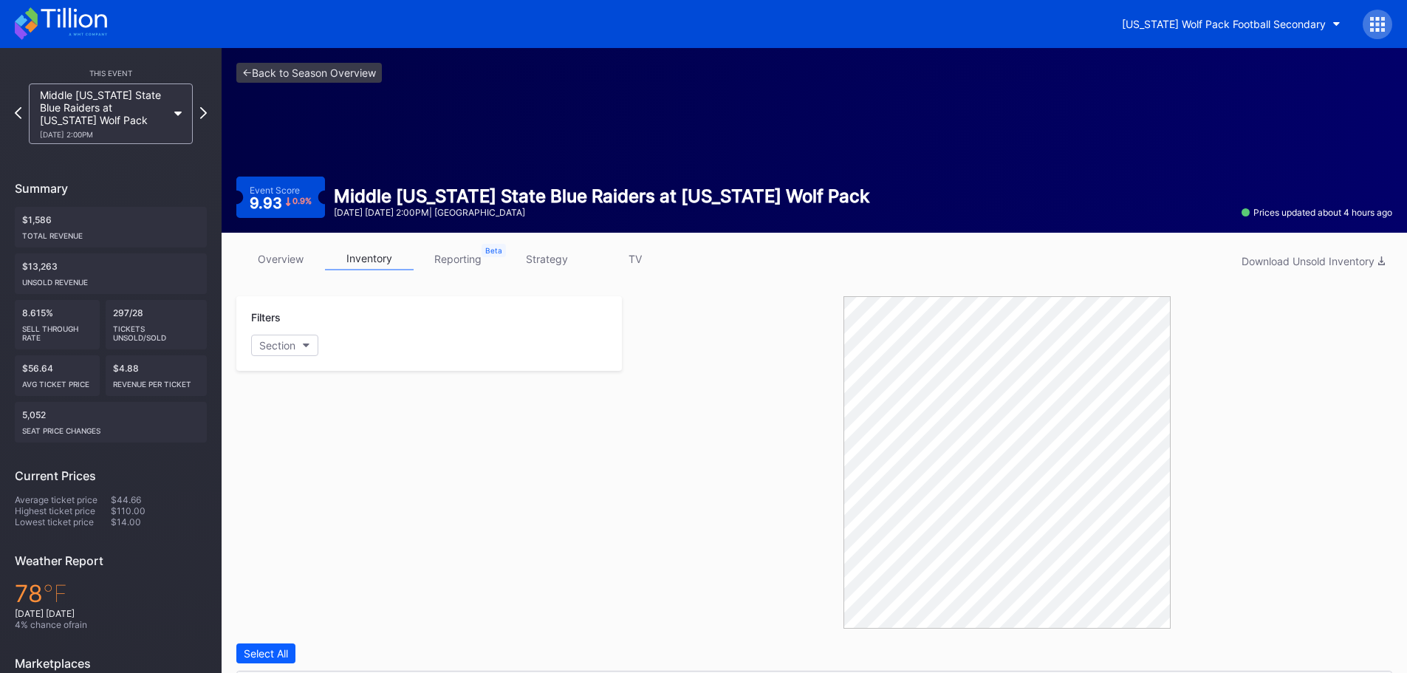
scroll to position [420, 0]
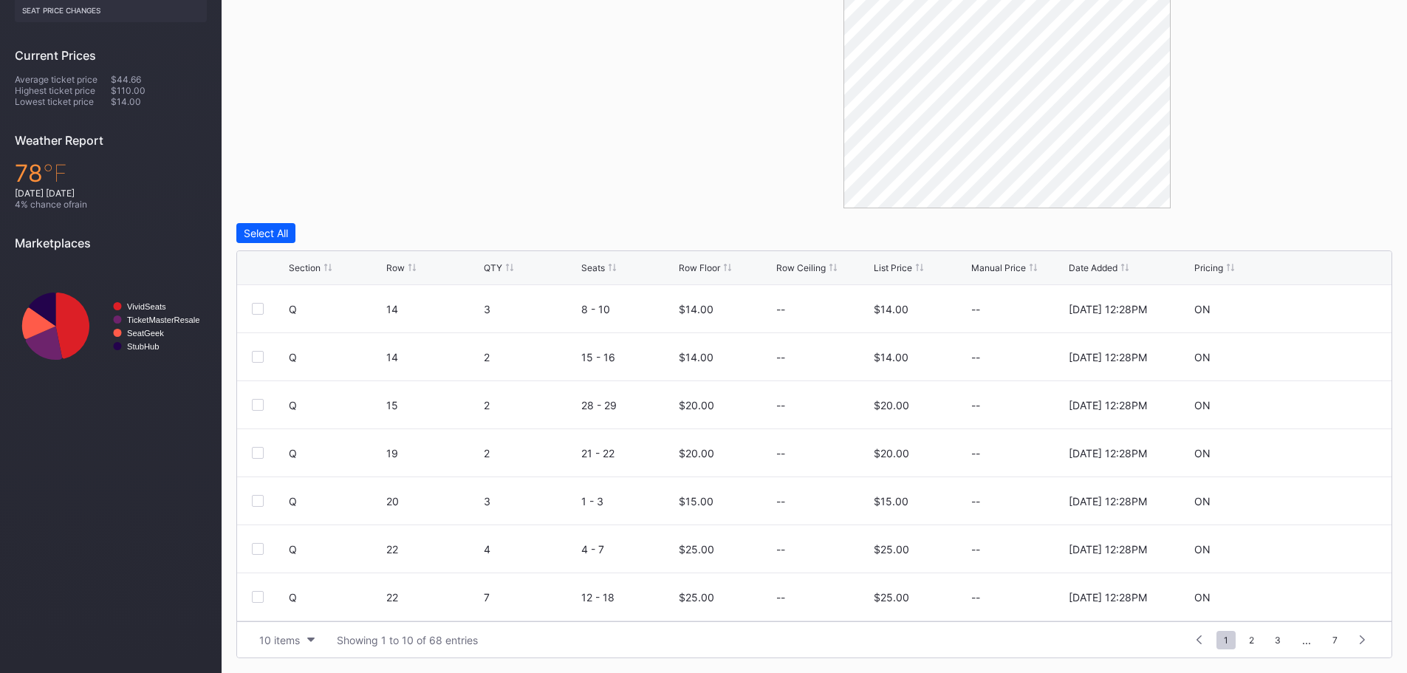
click at [692, 265] on div "Row Floor" at bounding box center [699, 267] width 41 height 11
click at [1328, 593] on div at bounding box center [1332, 596] width 89 height 11
click at [1311, 594] on div at bounding box center [1332, 596] width 89 height 11
click at [1326, 600] on icon at bounding box center [1331, 596] width 11 height 11
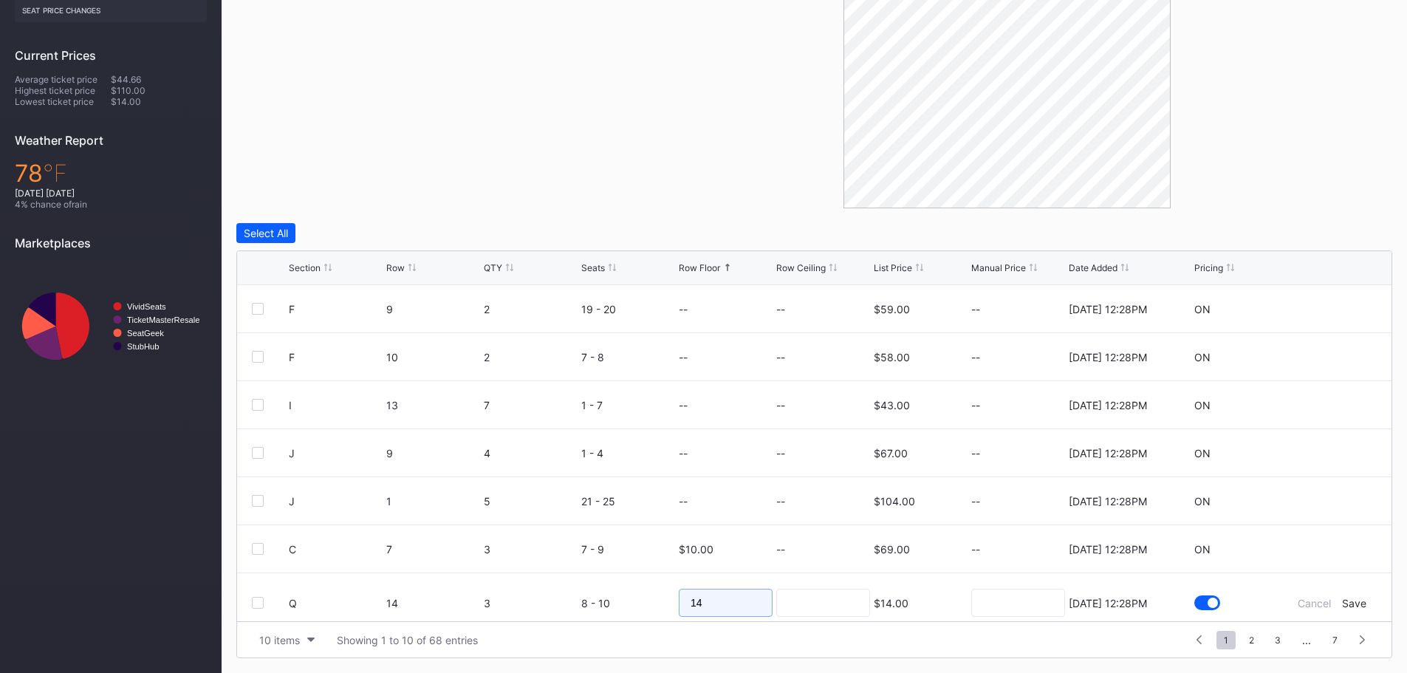
scroll to position [146, 0]
drag, startPoint x: 718, startPoint y: 613, endPoint x: 662, endPoint y: 598, distance: 58.0
click at [662, 598] on form "Q 14 3 8 - 10 14 $14.00 [DATE] 12:28PM Cancel Save" at bounding box center [833, 600] width 1088 height 59
type input "20"
click at [1348, 597] on div "Save" at bounding box center [1354, 600] width 24 height 13
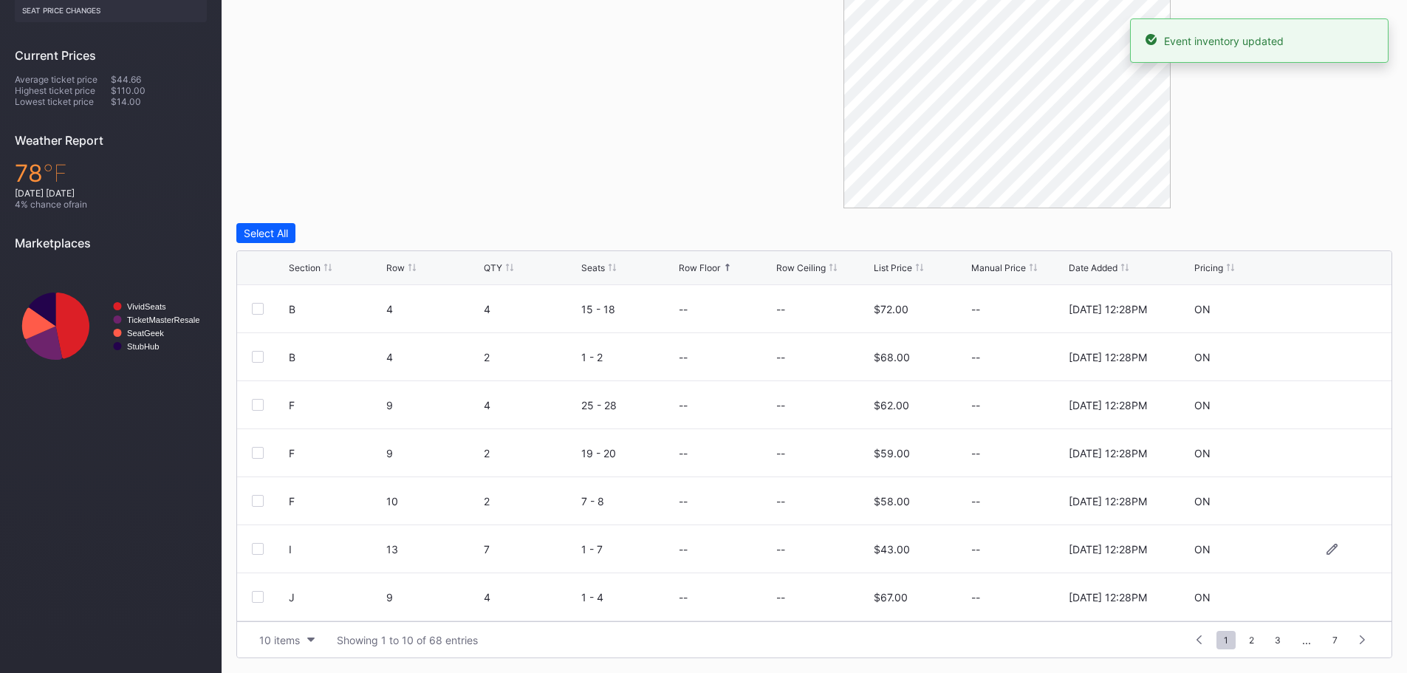
scroll to position [144, 0]
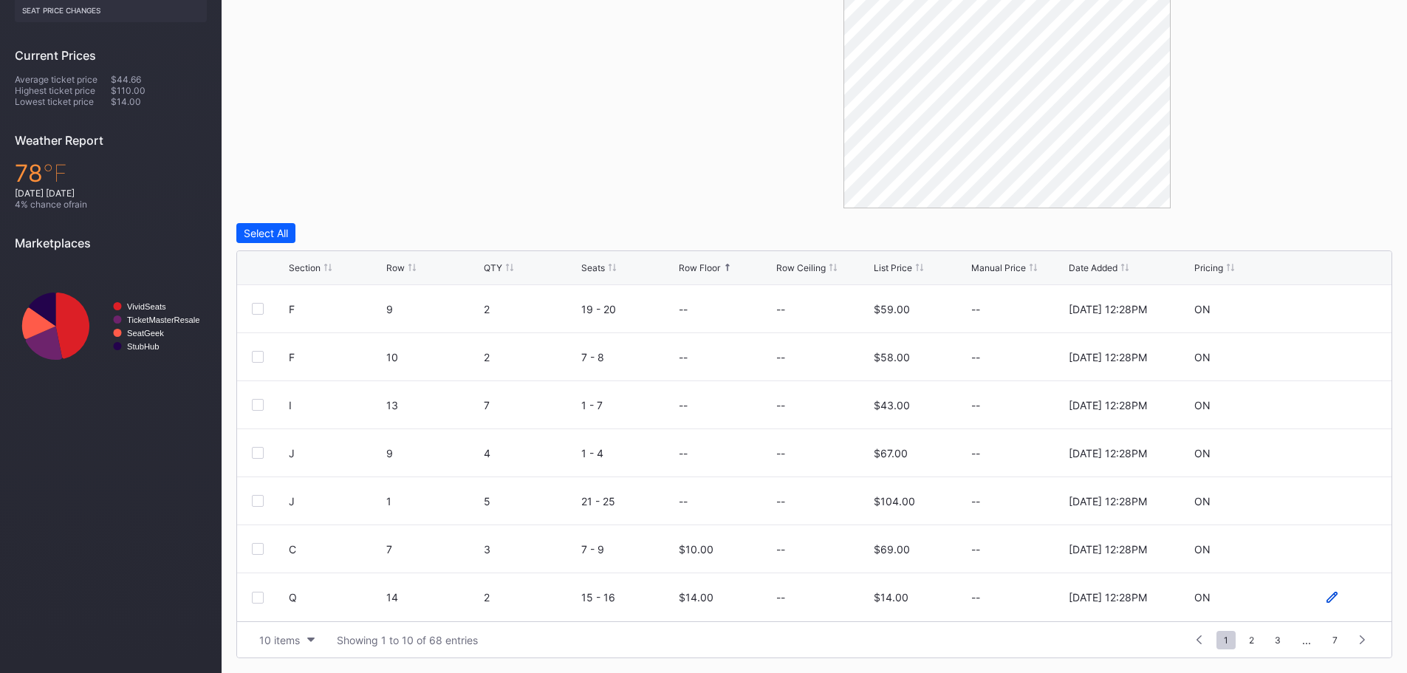
click at [1326, 600] on icon at bounding box center [1331, 596] width 11 height 11
drag, startPoint x: 730, startPoint y: 603, endPoint x: 690, endPoint y: 605, distance: 40.6
click at [690, 605] on input "14" at bounding box center [726, 602] width 94 height 28
type input "1"
type input "20"
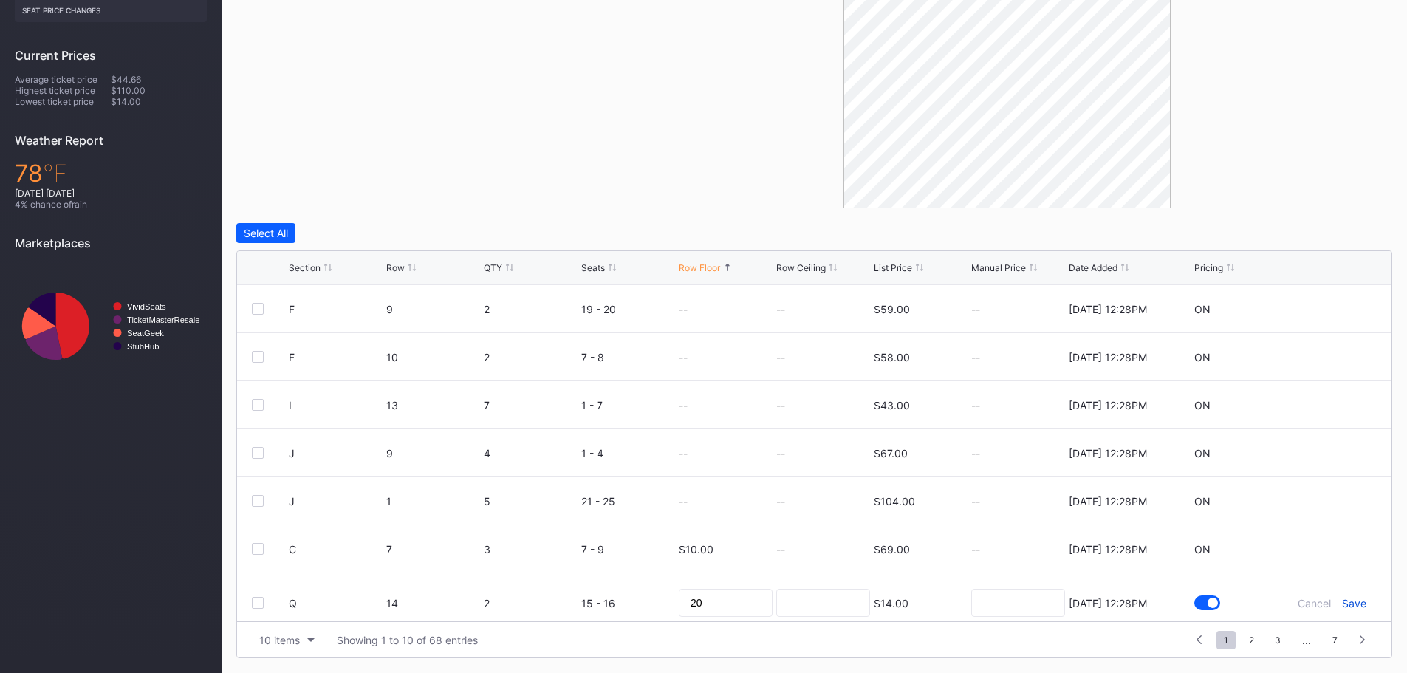
click at [1342, 600] on div "Save" at bounding box center [1354, 603] width 24 height 13
click at [1254, 638] on span "2" at bounding box center [1251, 640] width 20 height 18
click at [1252, 639] on span "3" at bounding box center [1250, 640] width 21 height 18
click at [1248, 640] on span "4" at bounding box center [1251, 640] width 21 height 18
click at [1274, 631] on span "5" at bounding box center [1278, 640] width 20 height 18
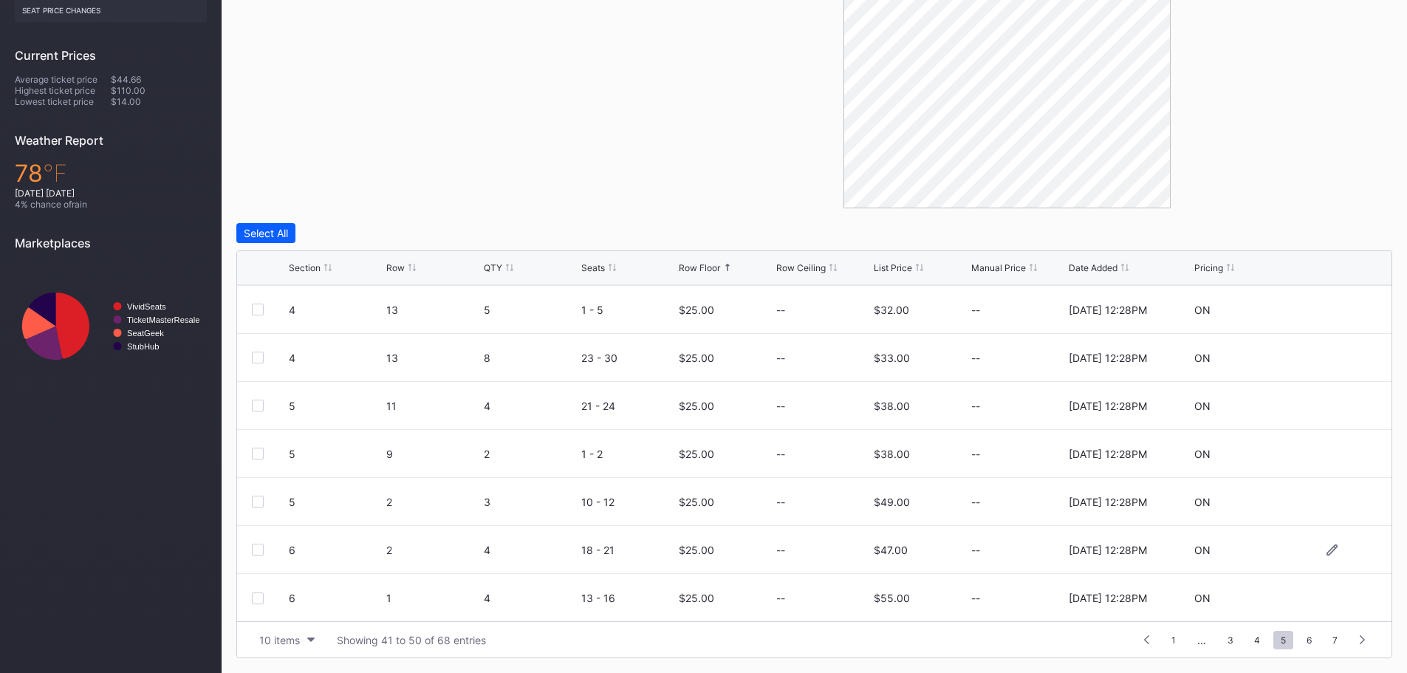
scroll to position [0, 0]
click at [1305, 637] on span "6" at bounding box center [1309, 640] width 20 height 18
click at [1328, 639] on span "7" at bounding box center [1335, 640] width 20 height 18
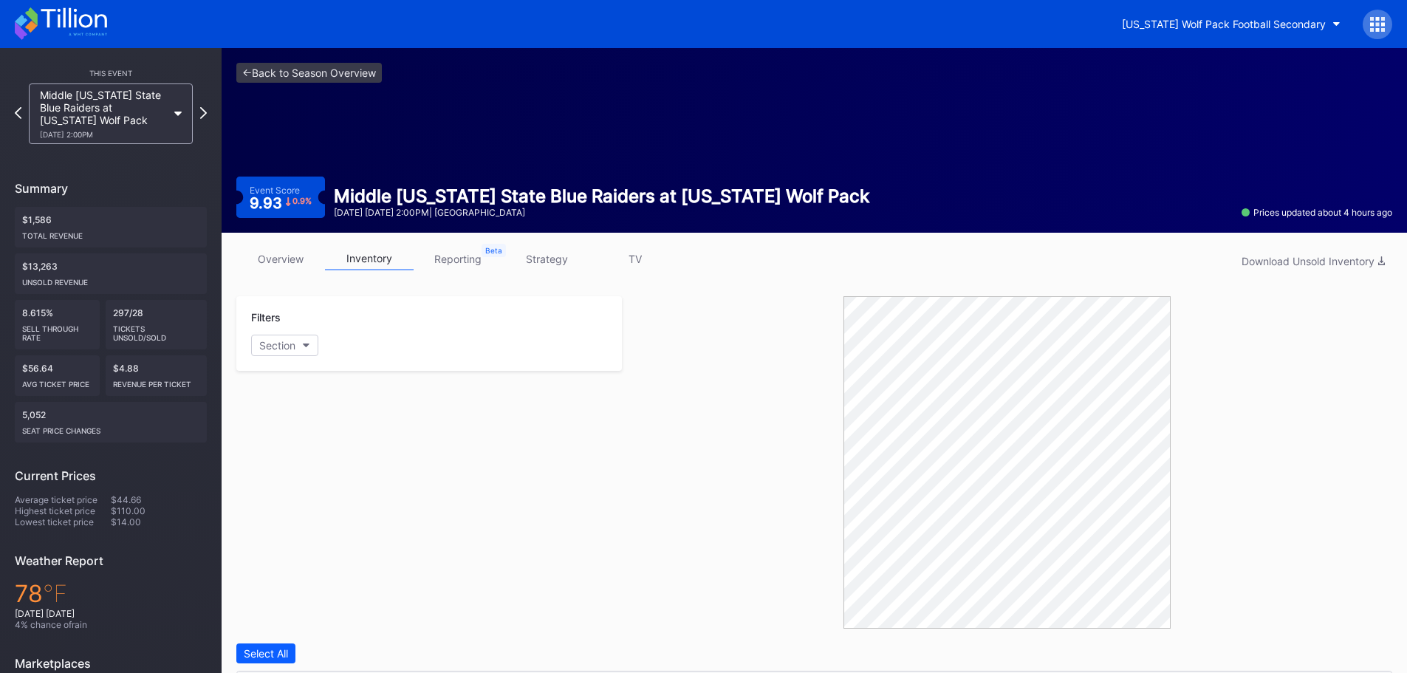
click at [69, 27] on icon at bounding box center [74, 18] width 66 height 20
